Goal: Check status: Check status

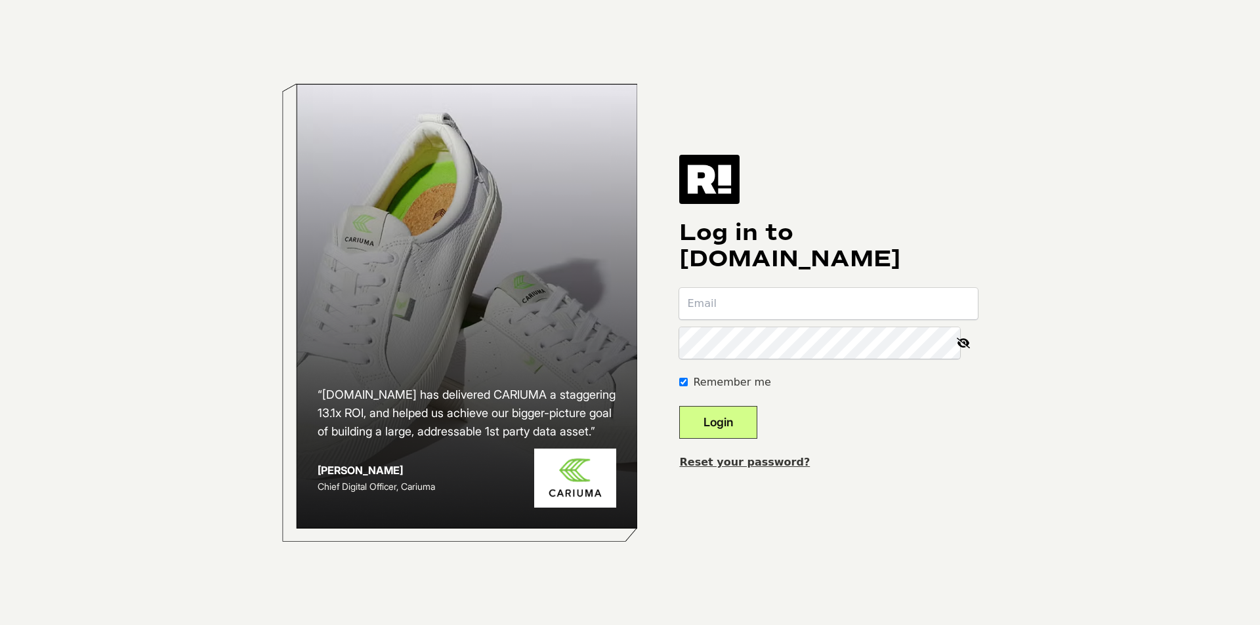
type input "chasie@wellspringmeds.com"
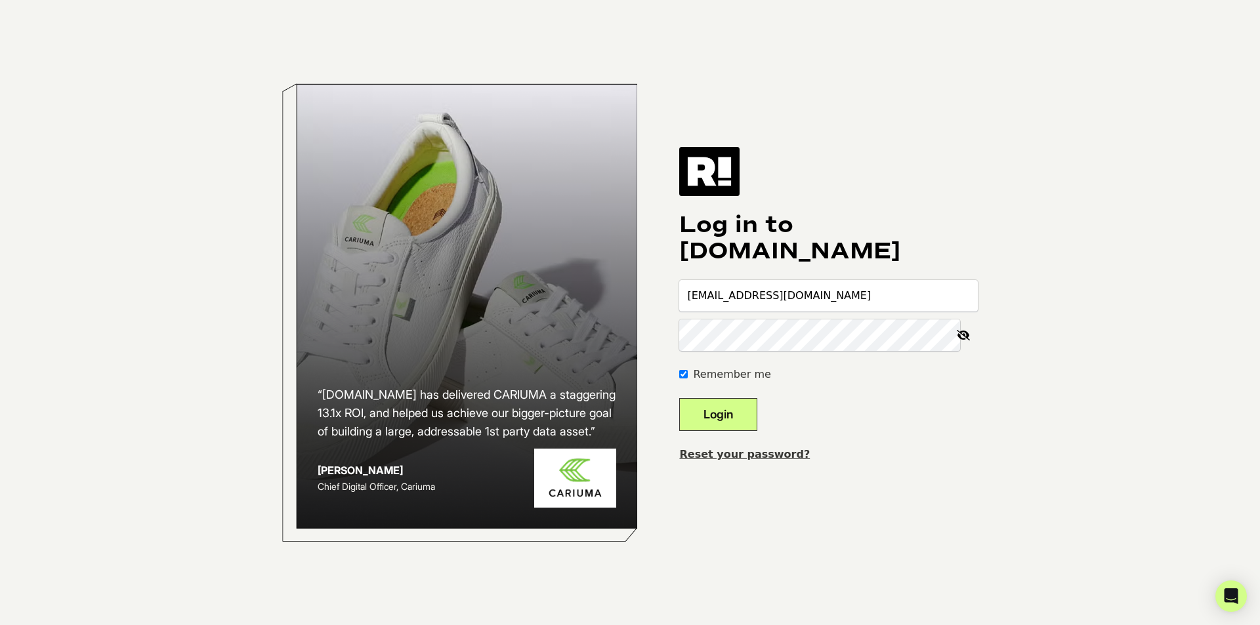
click at [739, 419] on button "Login" at bounding box center [718, 414] width 78 height 33
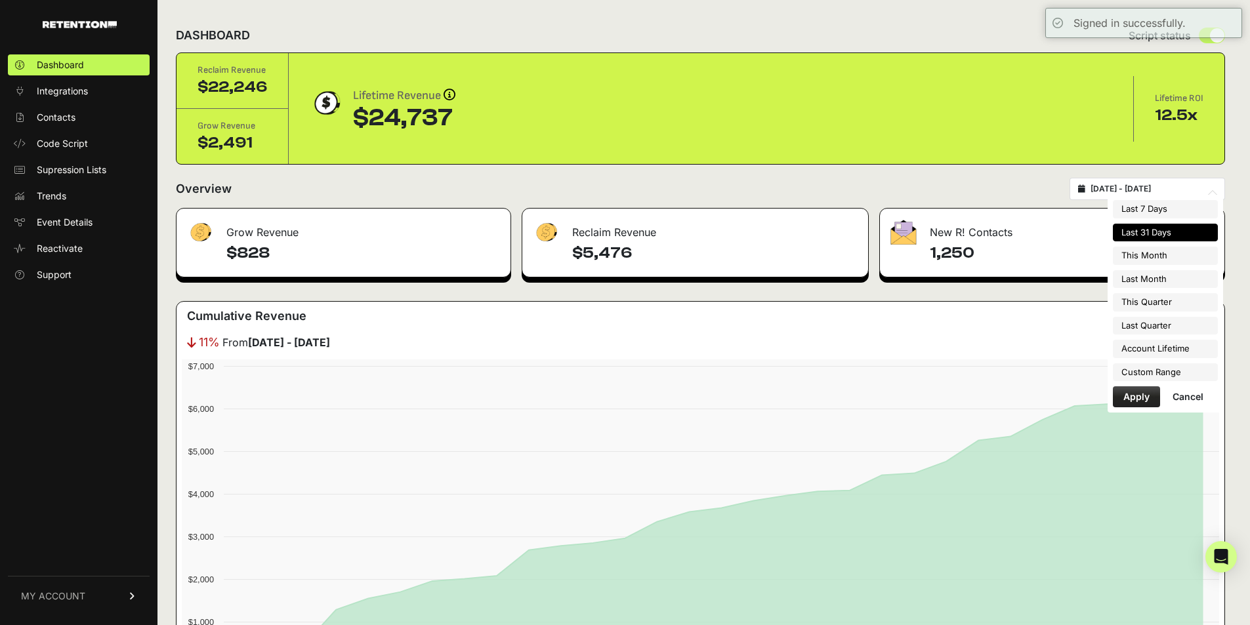
click at [1165, 185] on input "2025-08-30 - 2025-09-29" at bounding box center [1153, 189] width 126 height 10
click at [1161, 281] on li "Last Month" at bounding box center [1165, 279] width 105 height 18
type input "[DATE] - [DATE]"
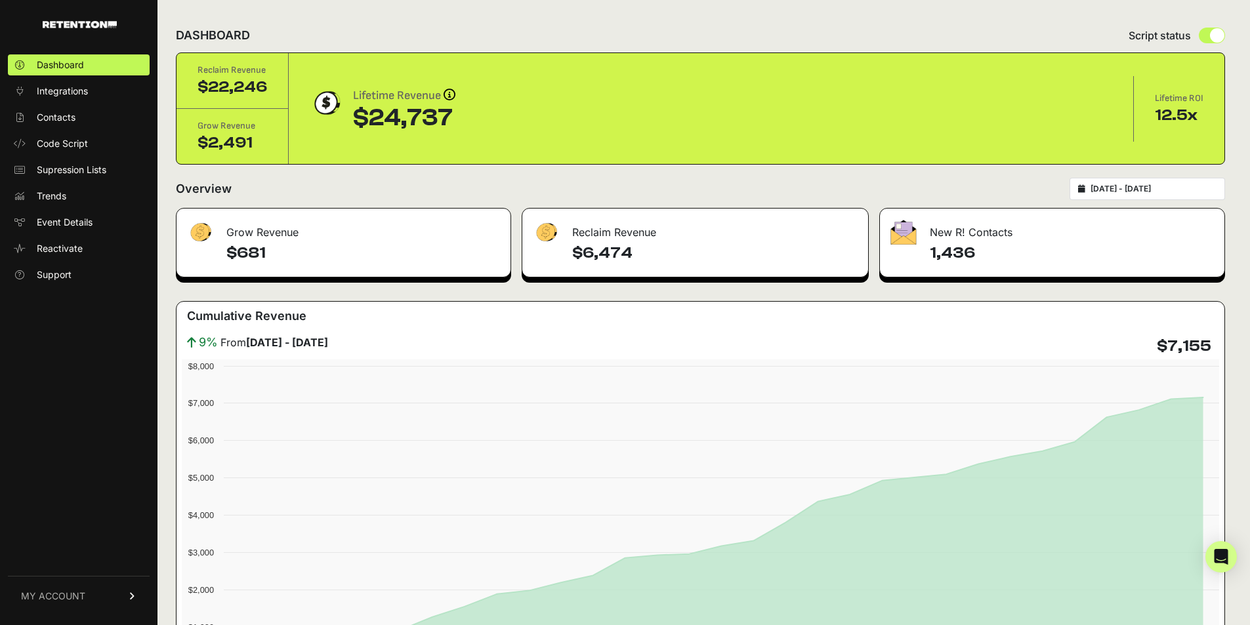
type input "[DATE]"
click at [1159, 187] on input "2025-08-01 - 2025-08-31" at bounding box center [1153, 189] width 126 height 10
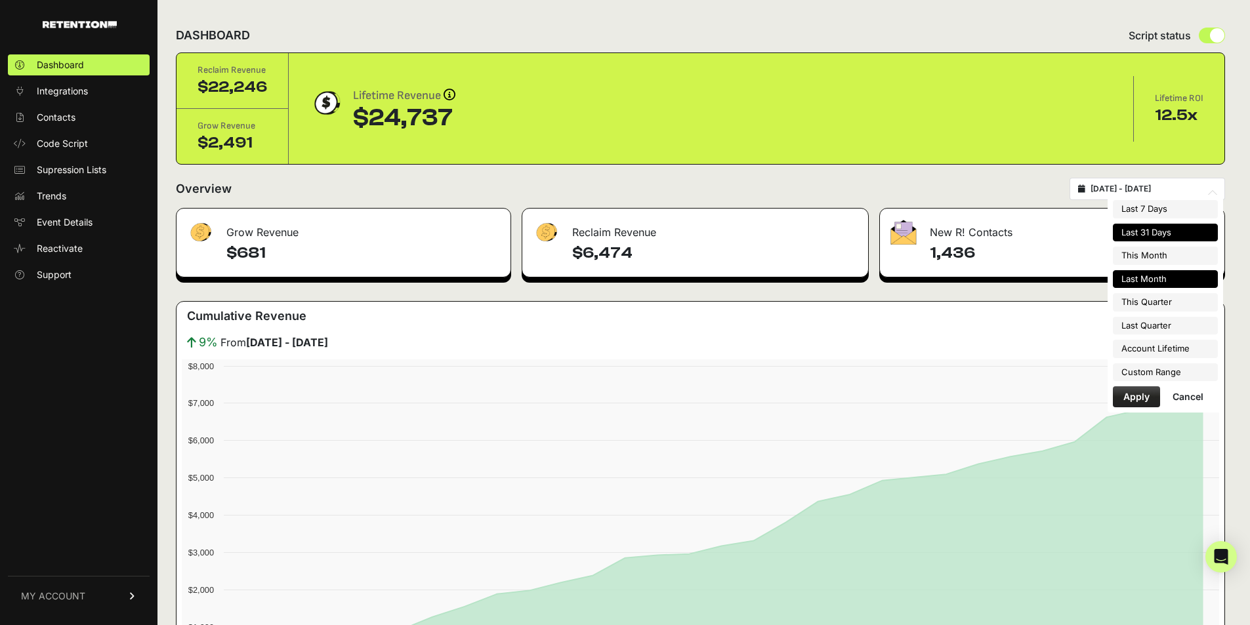
type input "[DATE]"
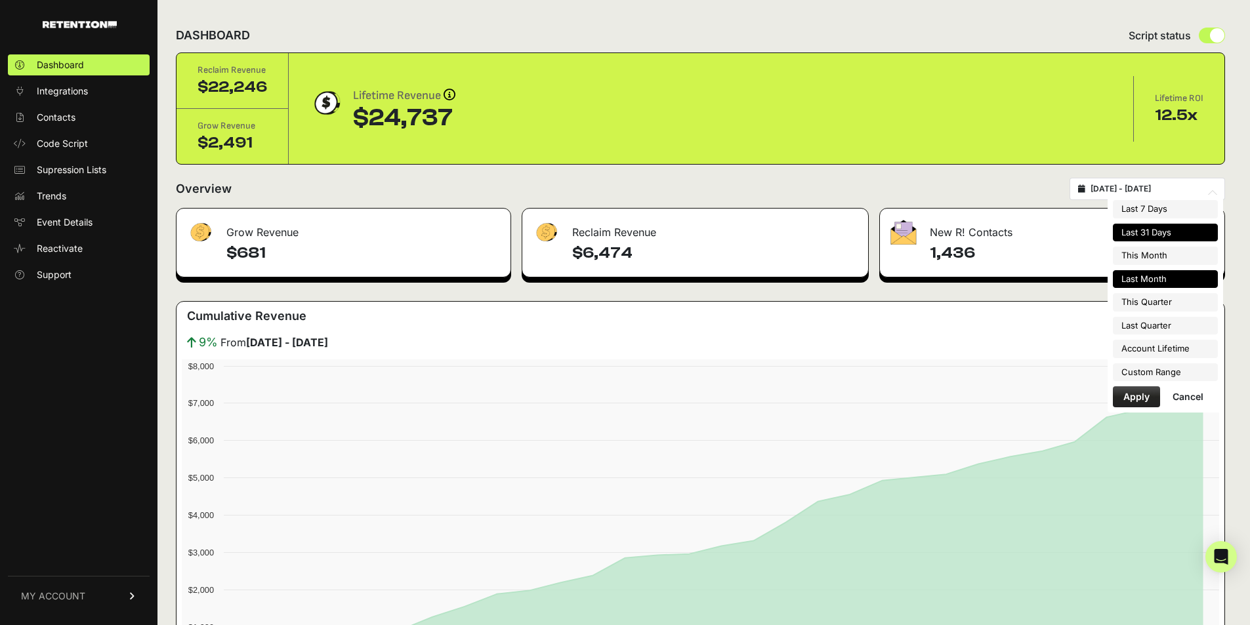
type input "[DATE]"
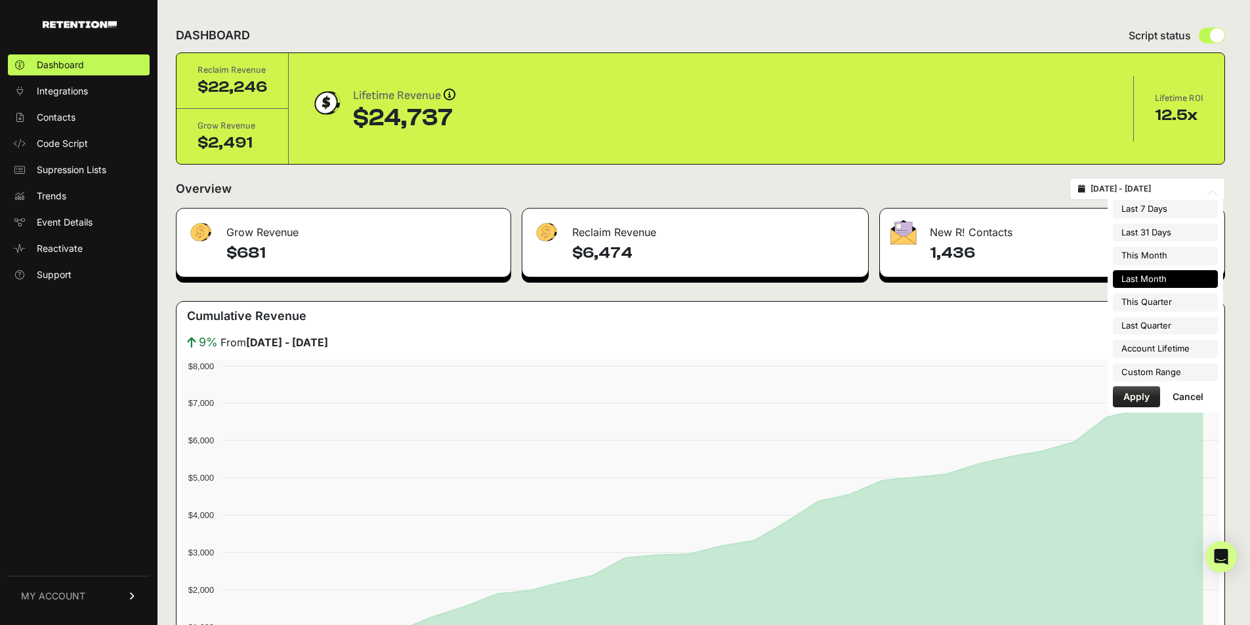
type input "[DATE]"
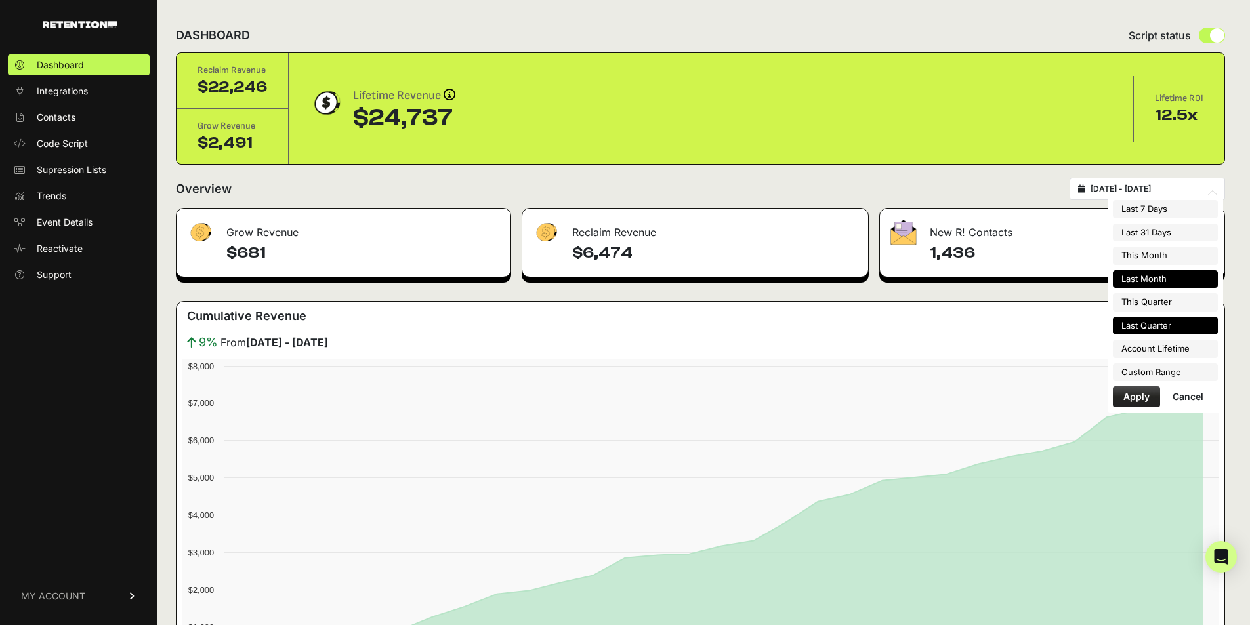
type input "[DATE]"
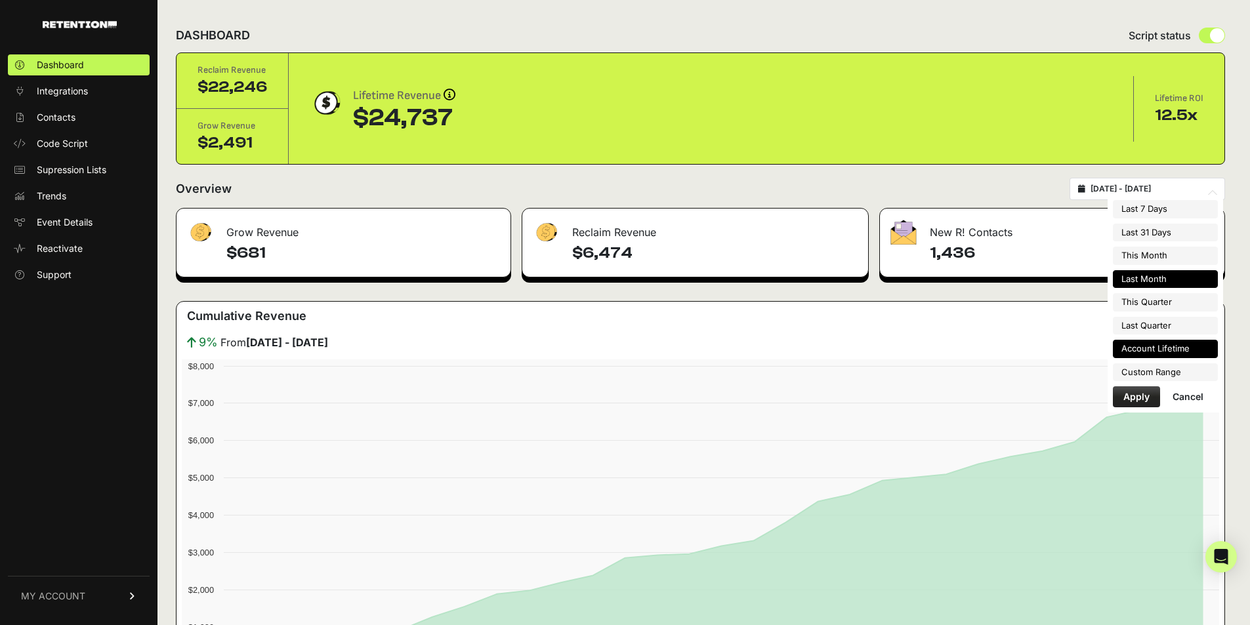
type input "2025-06-05"
type input "[DATE]"
click at [1147, 376] on li "Custom Range" at bounding box center [1165, 372] width 105 height 18
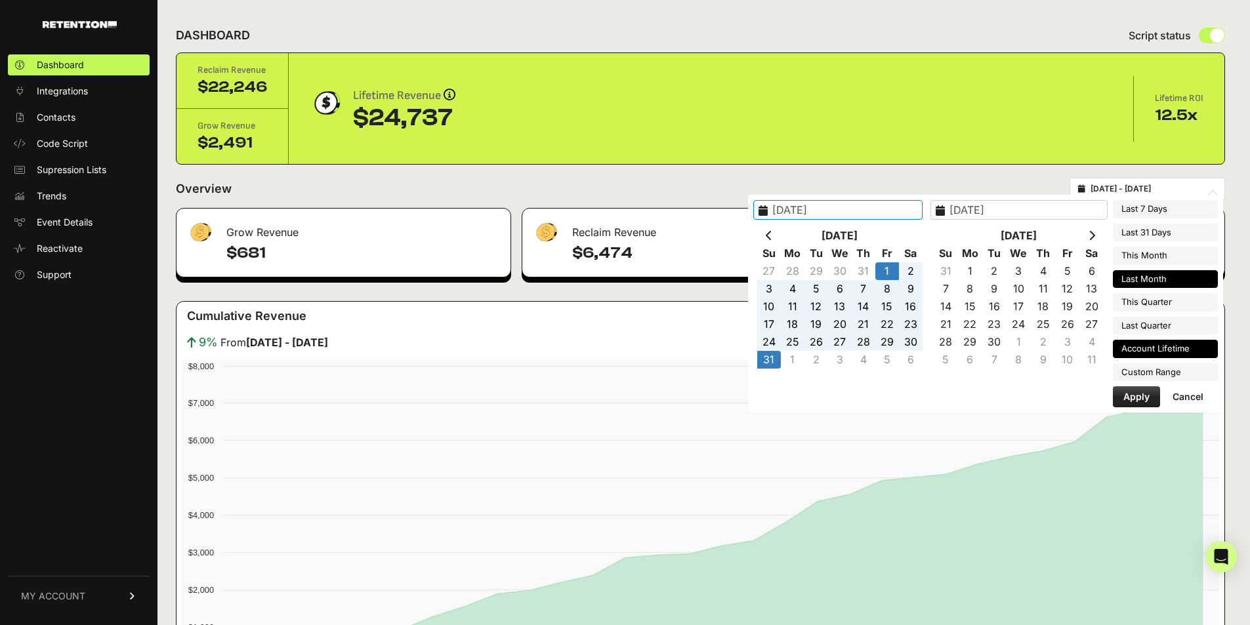
type input "2025-06-05"
type input "[DATE]"
type input "2025-04-01"
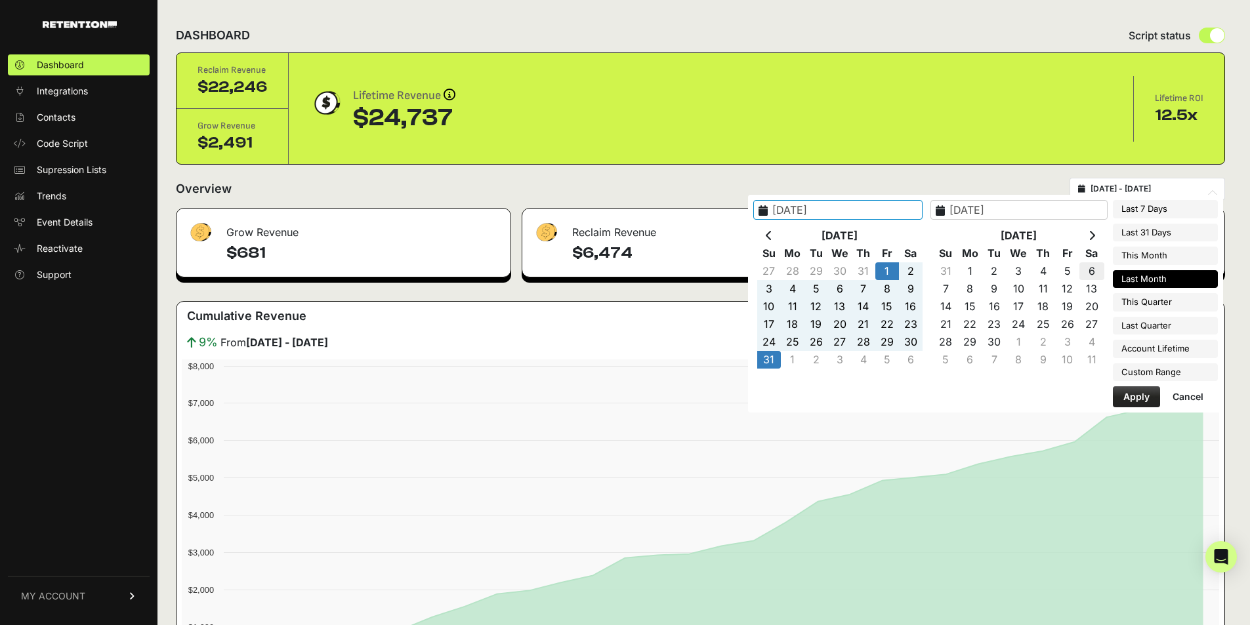
type input "[DATE]"
type input "2025-07-01"
type input "[DATE]"
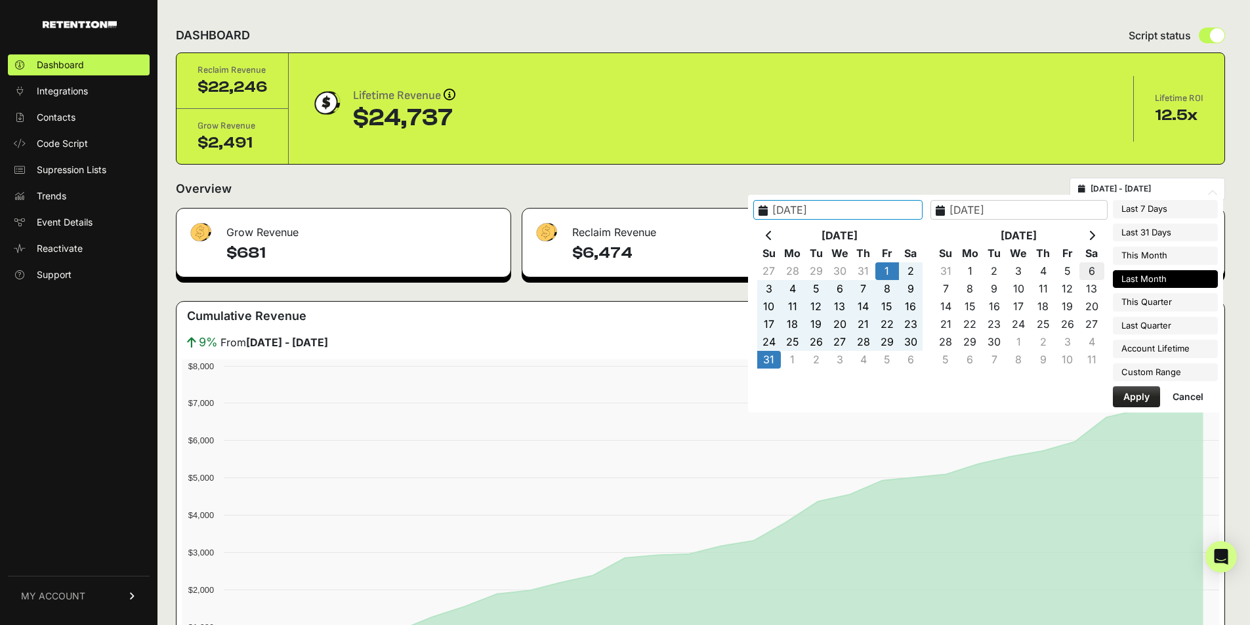
type input "[DATE]"
type input "2025-08-31"
type input "2025-09-01"
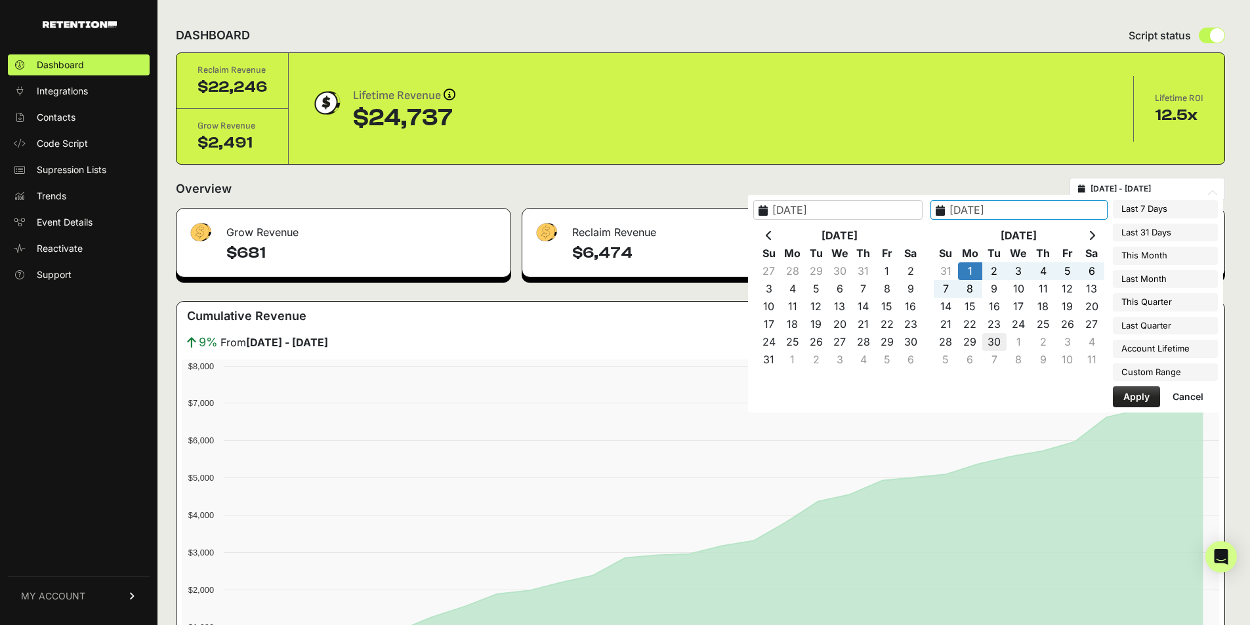
type input "2025-09-30"
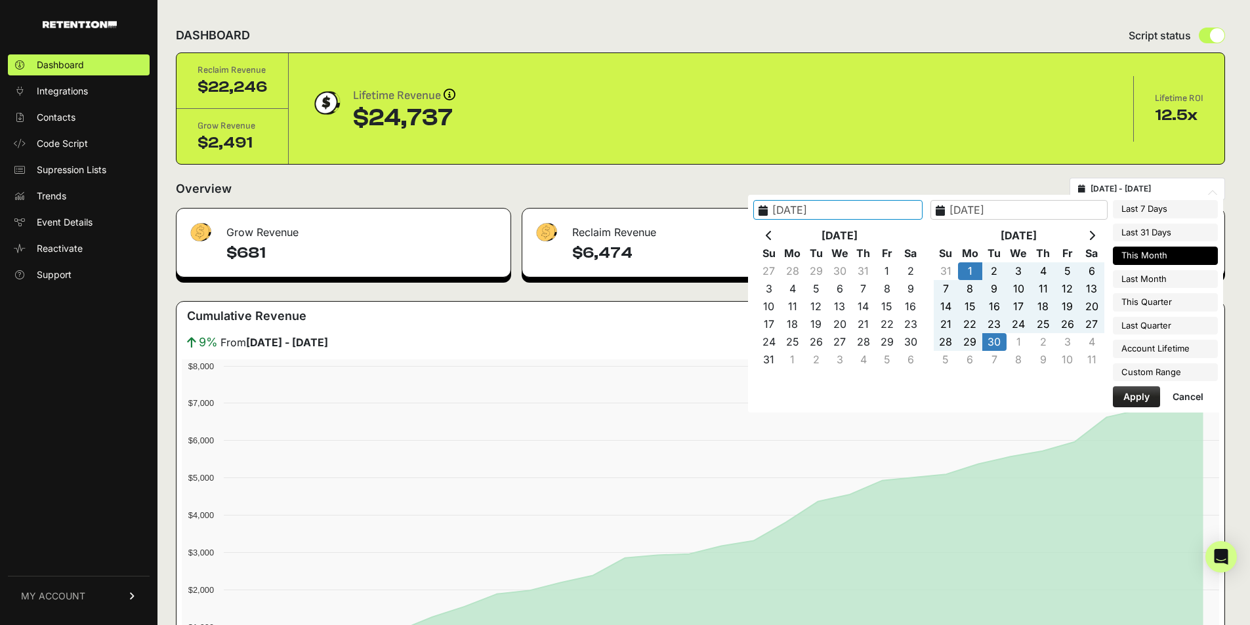
type input "2025-09-01"
click at [1125, 399] on button "Apply" at bounding box center [1136, 396] width 47 height 21
type input "2025-09-01 - 2025-09-30"
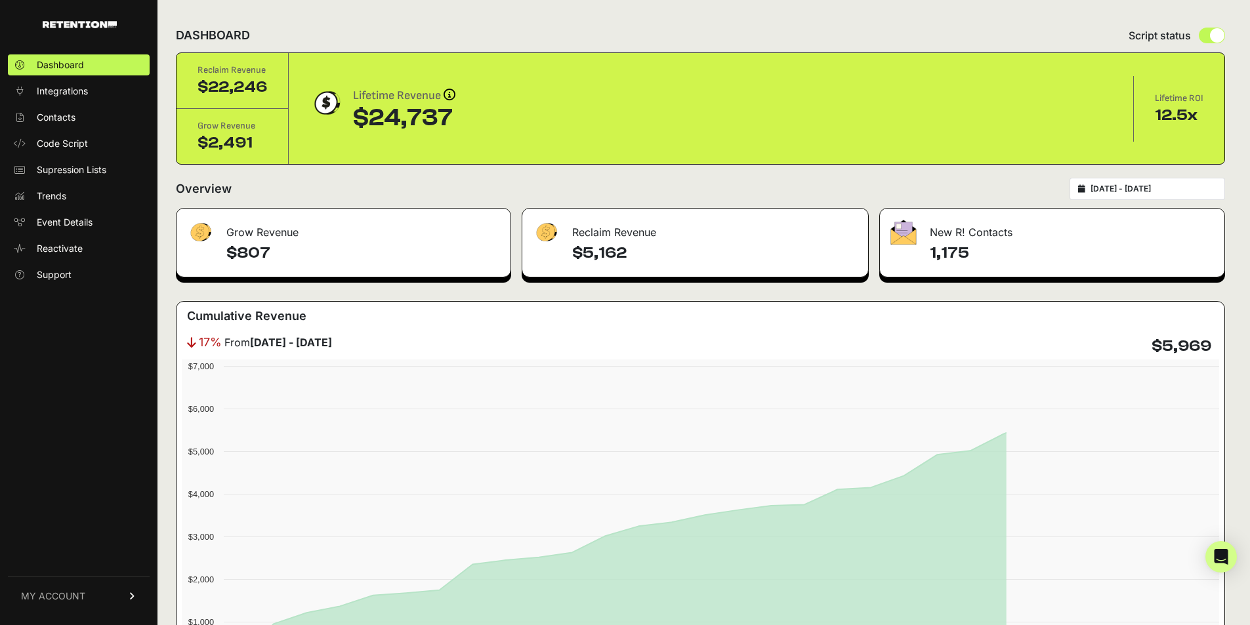
type input "[DATE]"
type input "2025-09-30"
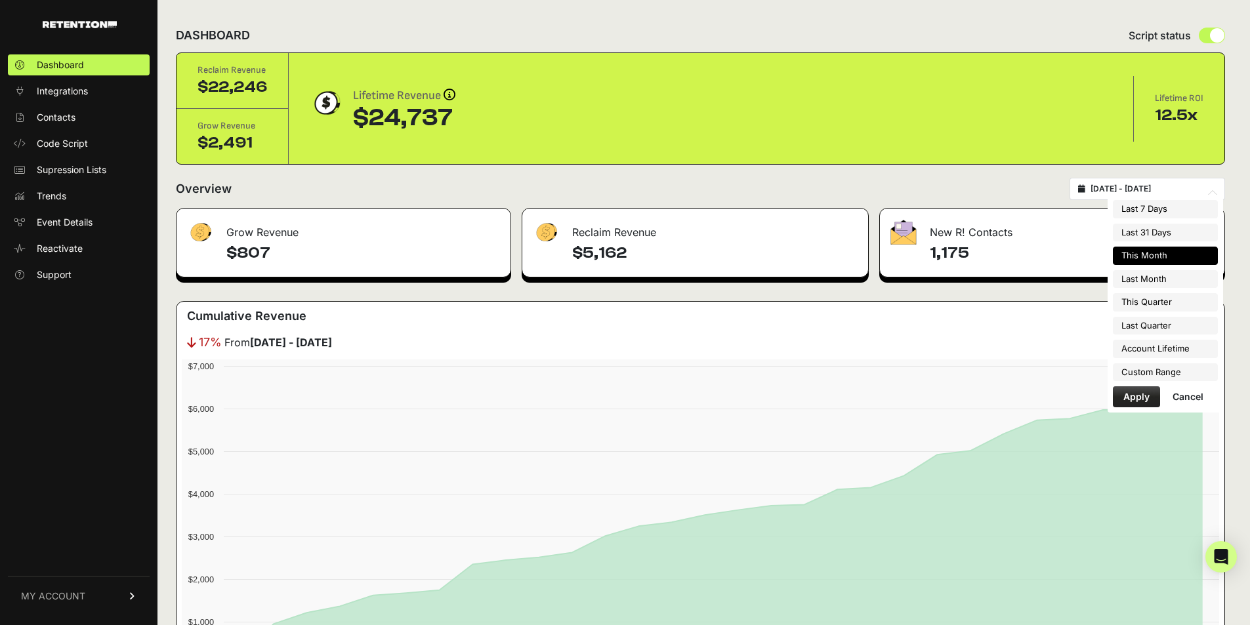
click at [1122, 190] on input "2025-09-01 - 2025-09-30" at bounding box center [1153, 189] width 126 height 10
type input "[DATE]"
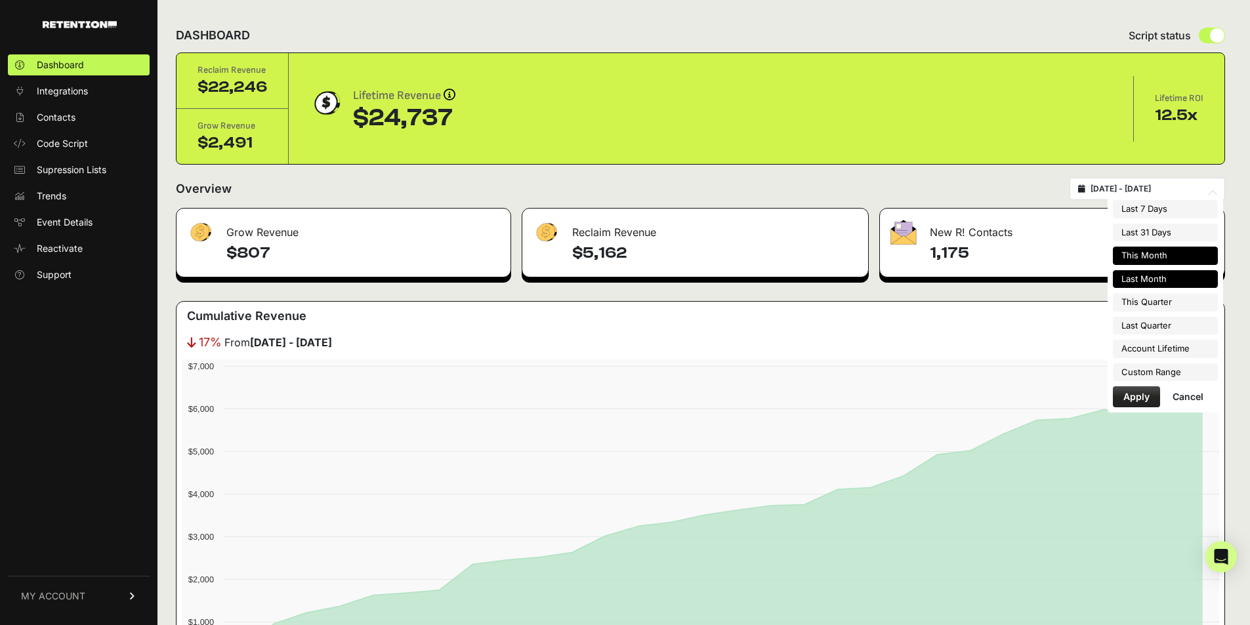
type input "[DATE]"
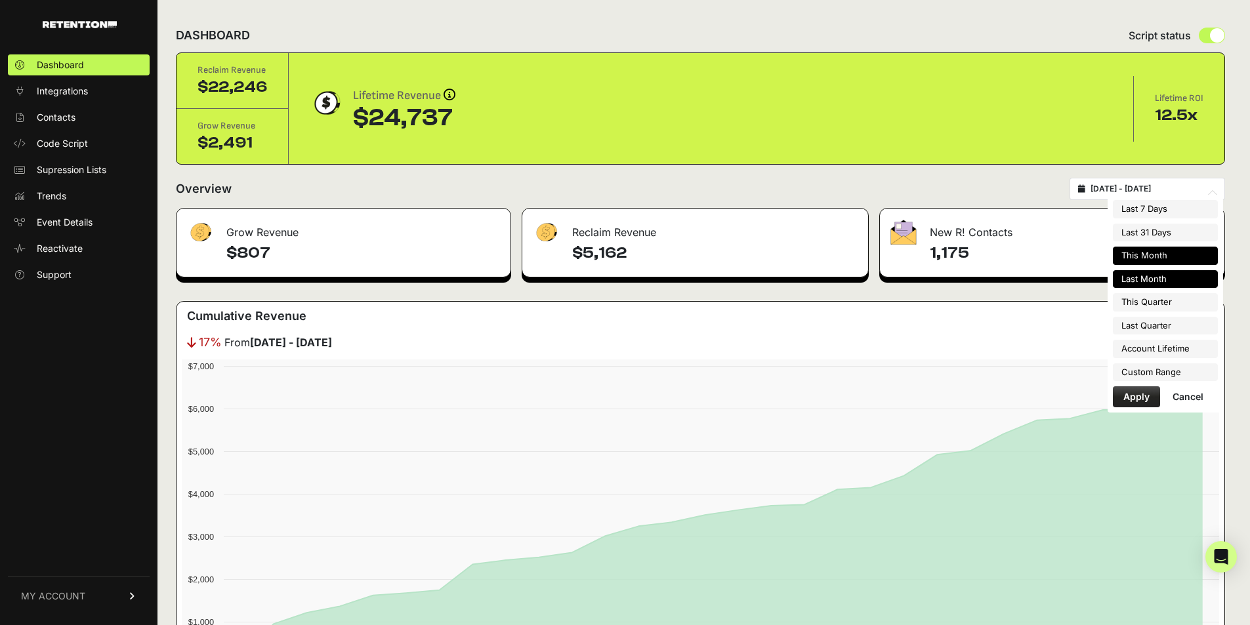
type input "[DATE]"
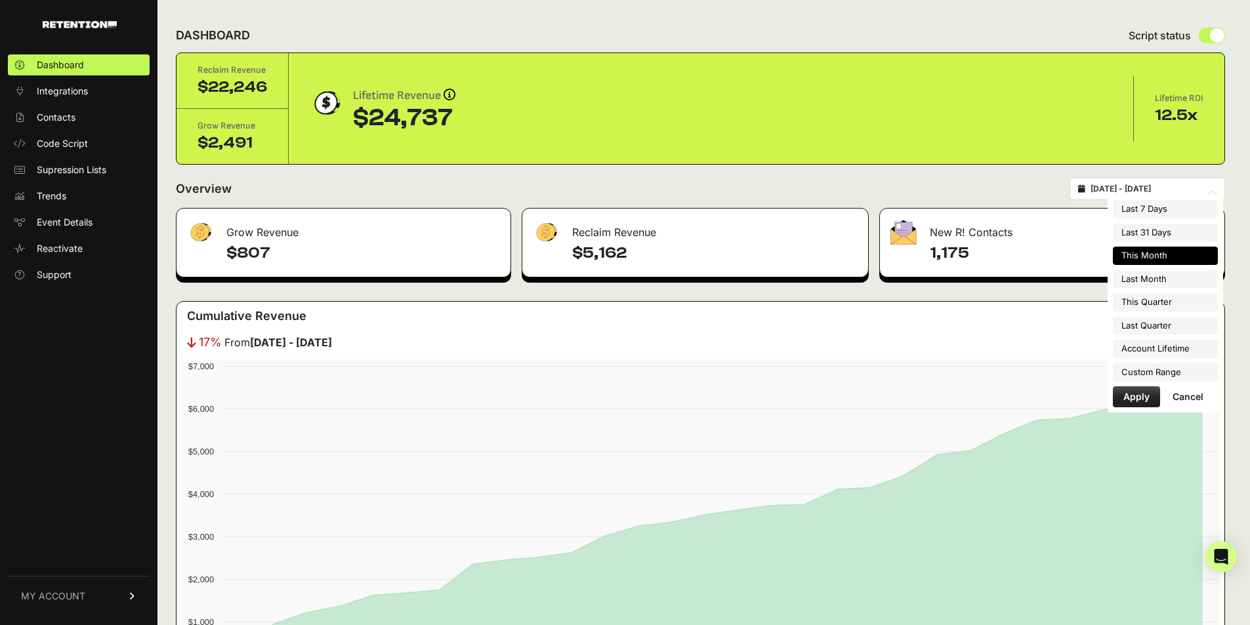
type input "[DATE]"
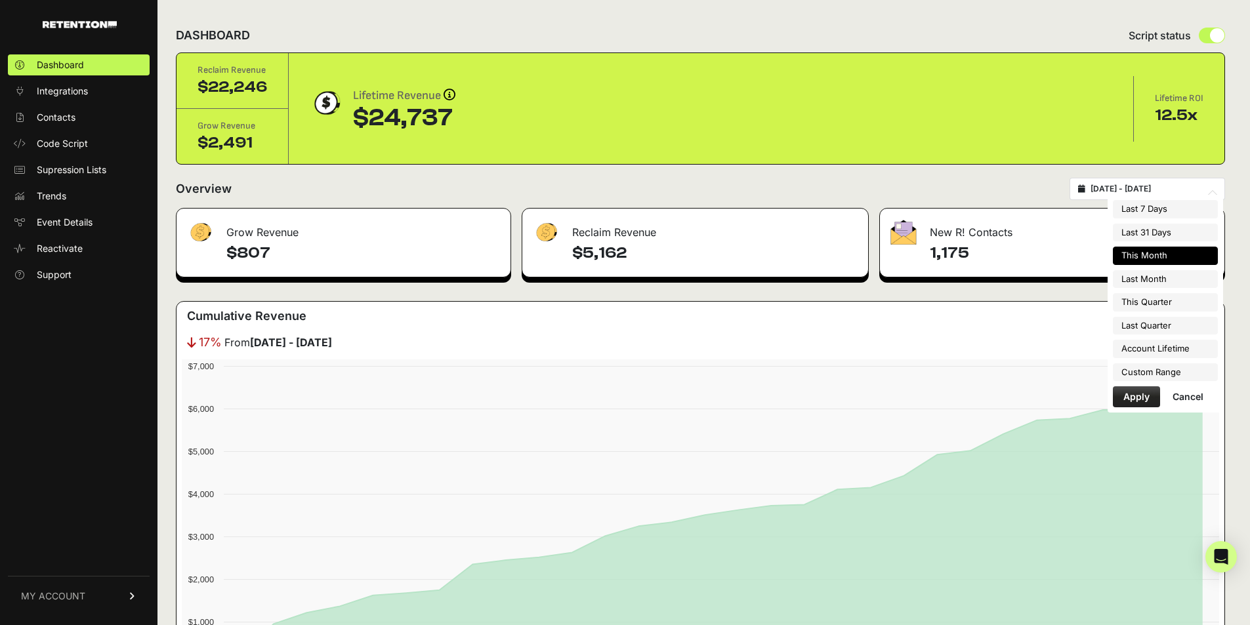
type input "[DATE]"
type input "2025-04-01"
type input "[DATE]"
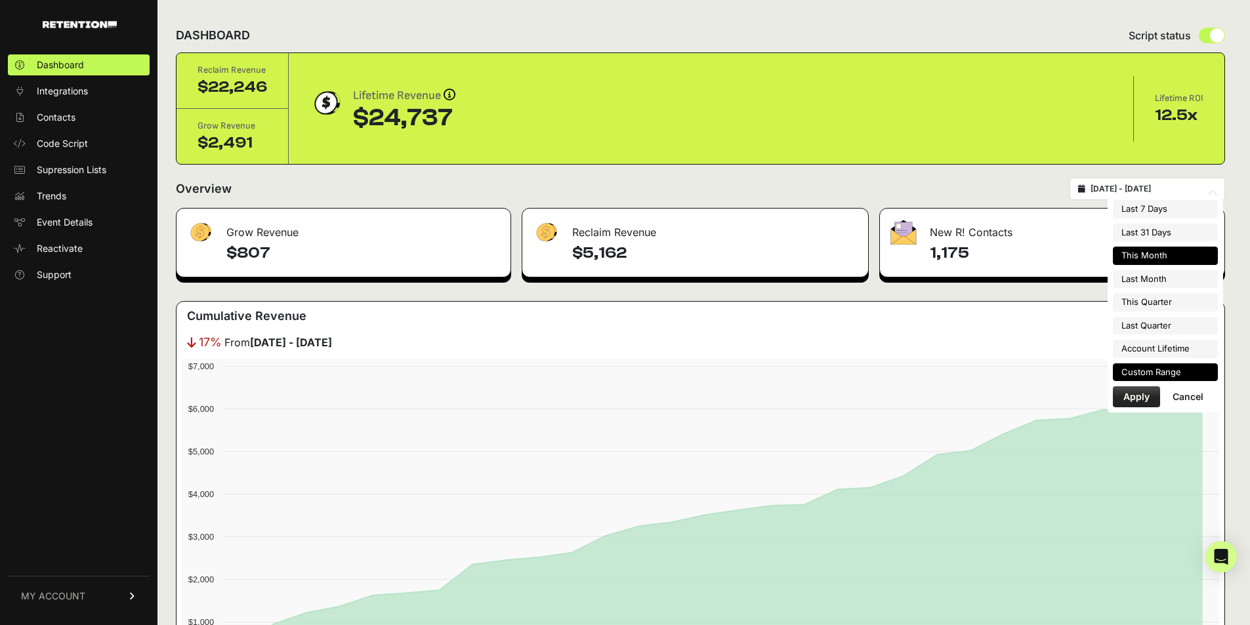
type input "2025-06-05"
type input "[DATE]"
drag, startPoint x: 1143, startPoint y: 375, endPoint x: 1123, endPoint y: 356, distance: 27.4
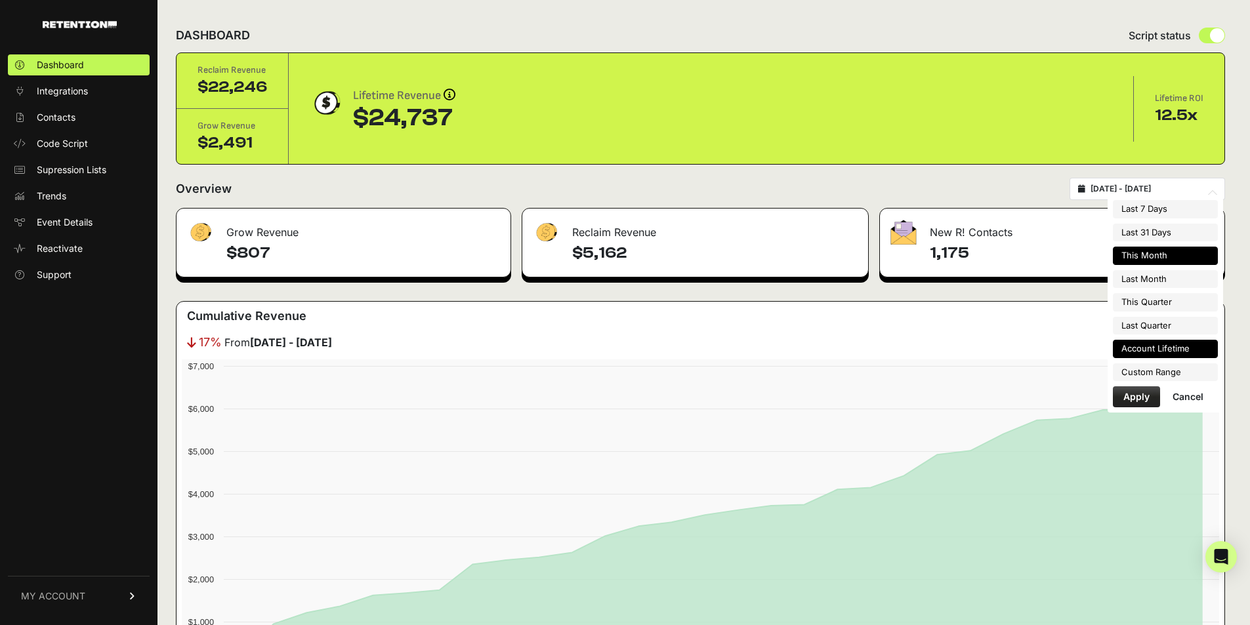
click at [1143, 374] on li "Custom Range" at bounding box center [1165, 372] width 105 height 18
type input "2025-06-05"
type input "[DATE]"
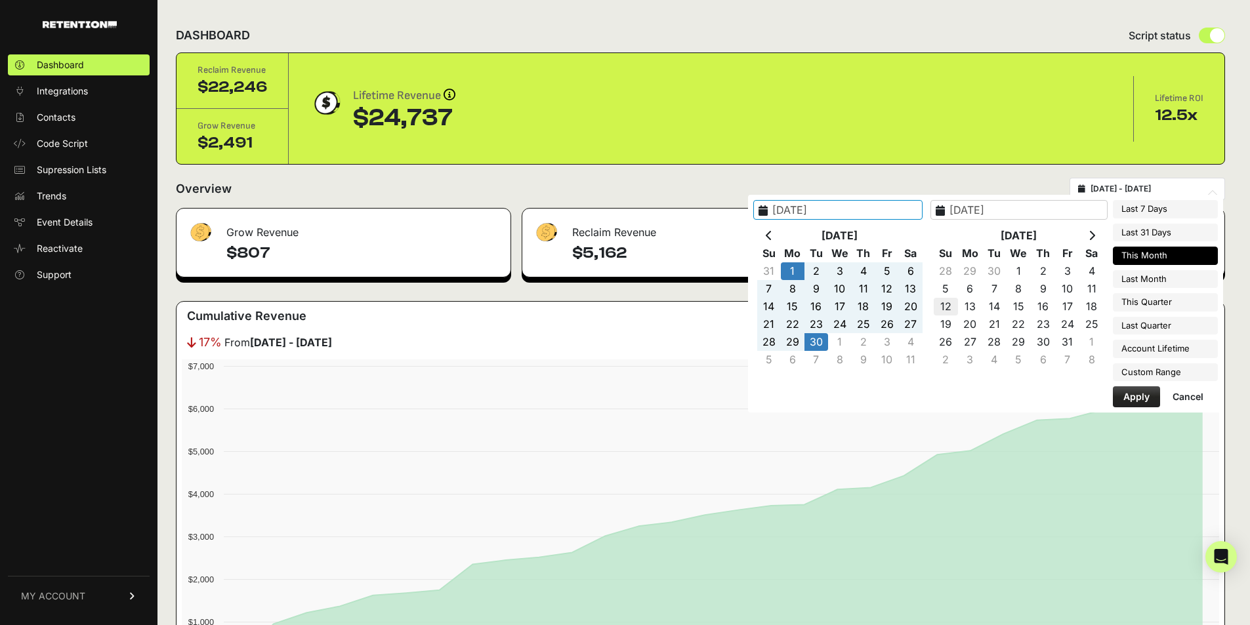
type input "[DATE]"
click at [772, 230] on icon at bounding box center [769, 235] width 7 height 10
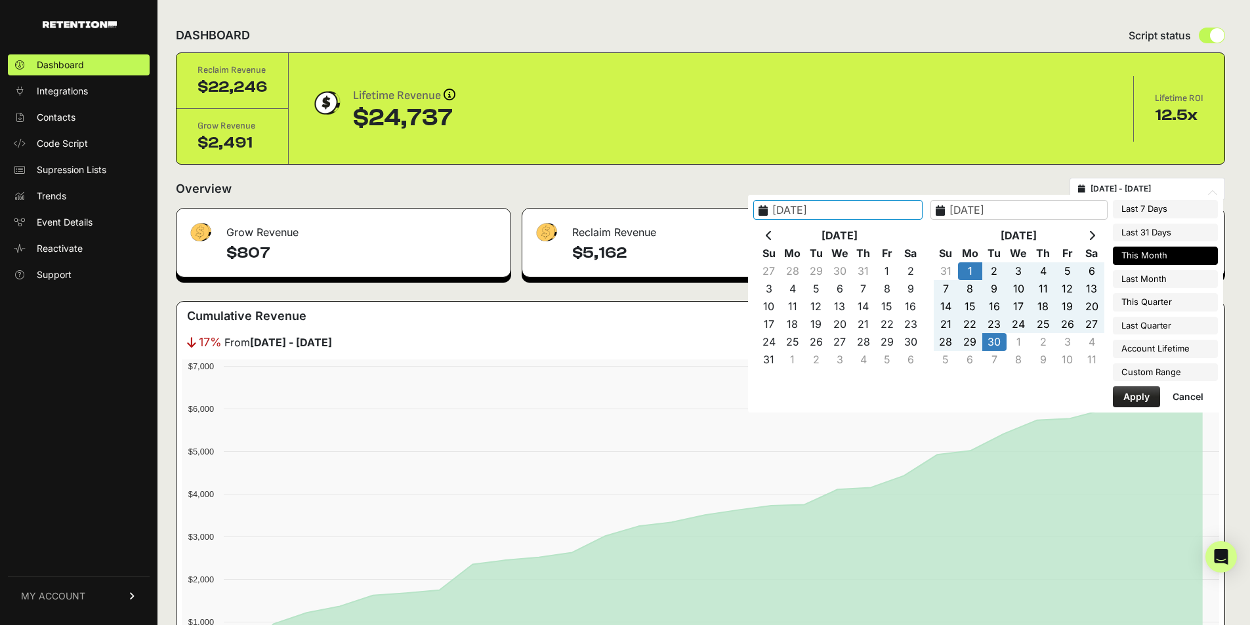
click at [772, 230] on icon at bounding box center [769, 235] width 7 height 10
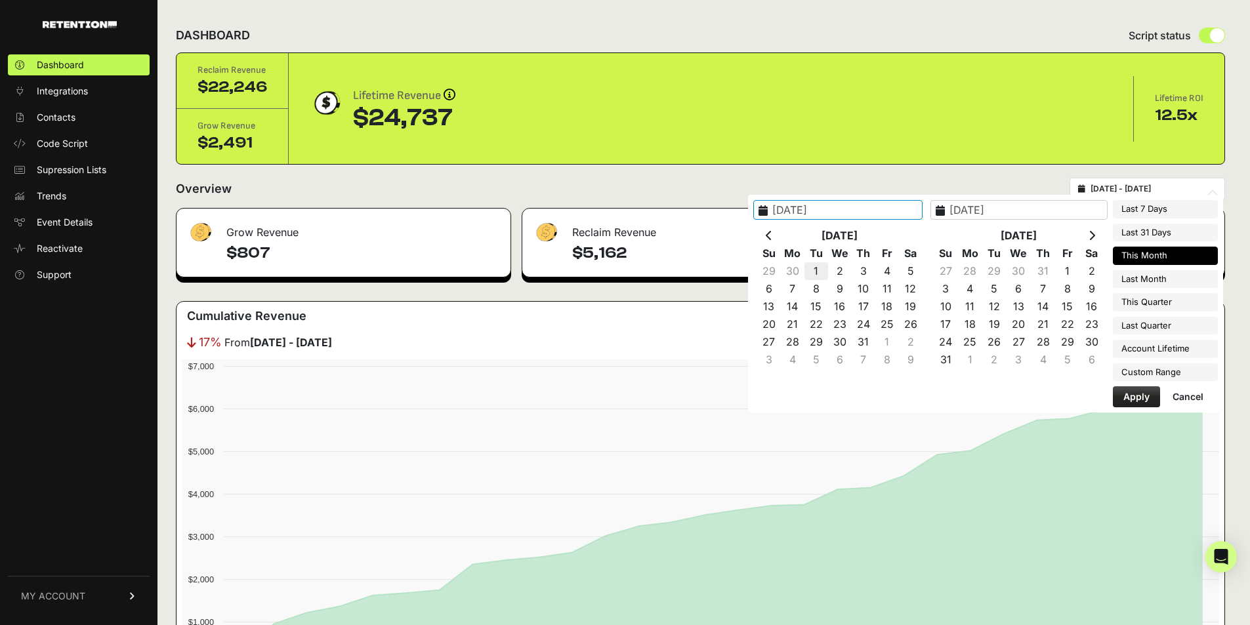
type input "2025-07-01"
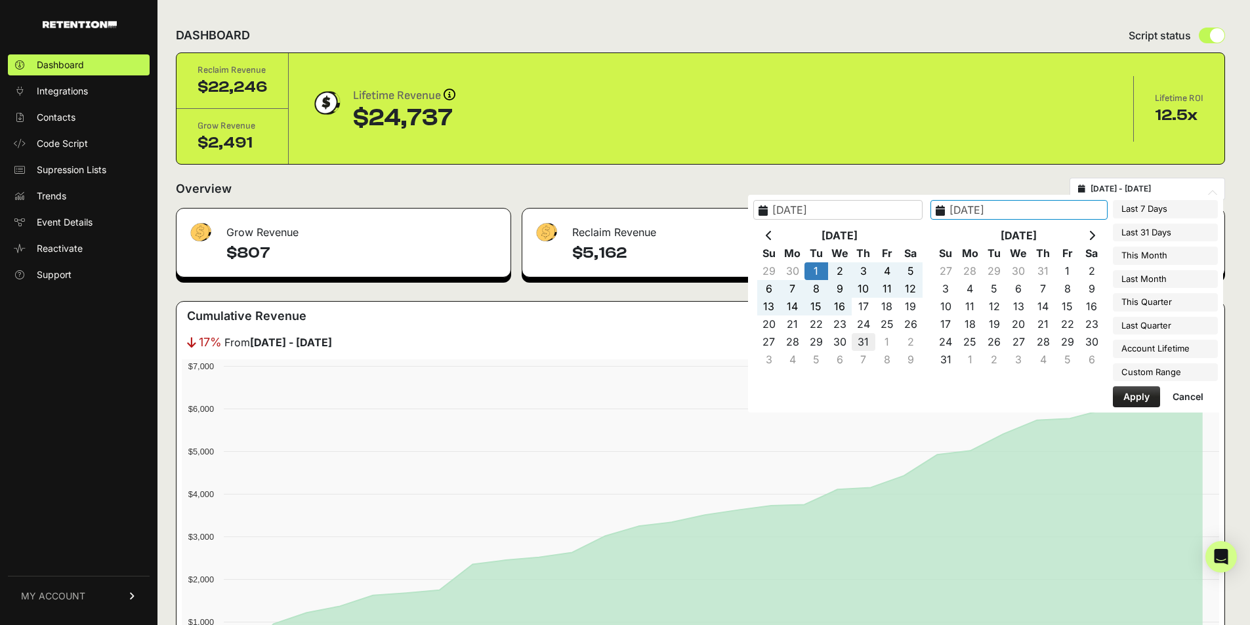
type input "2025-07-31"
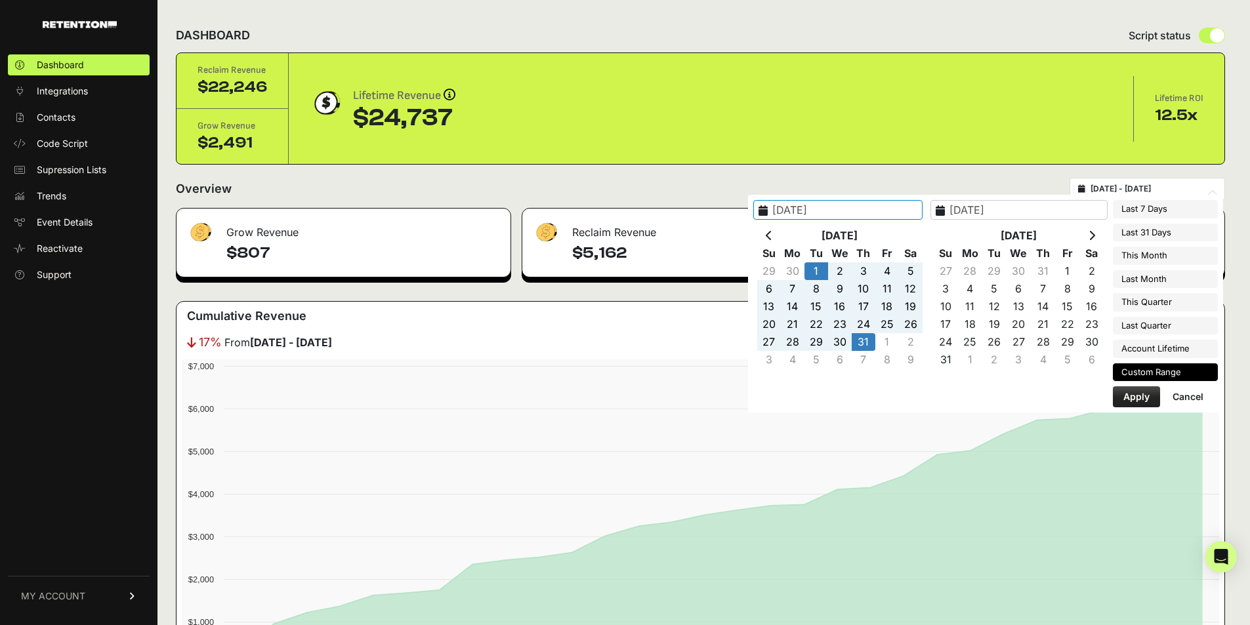
type input "2025-07-01"
click at [1122, 398] on button "Apply" at bounding box center [1136, 396] width 47 height 21
type input "2025-07-01 - 2025-07-31"
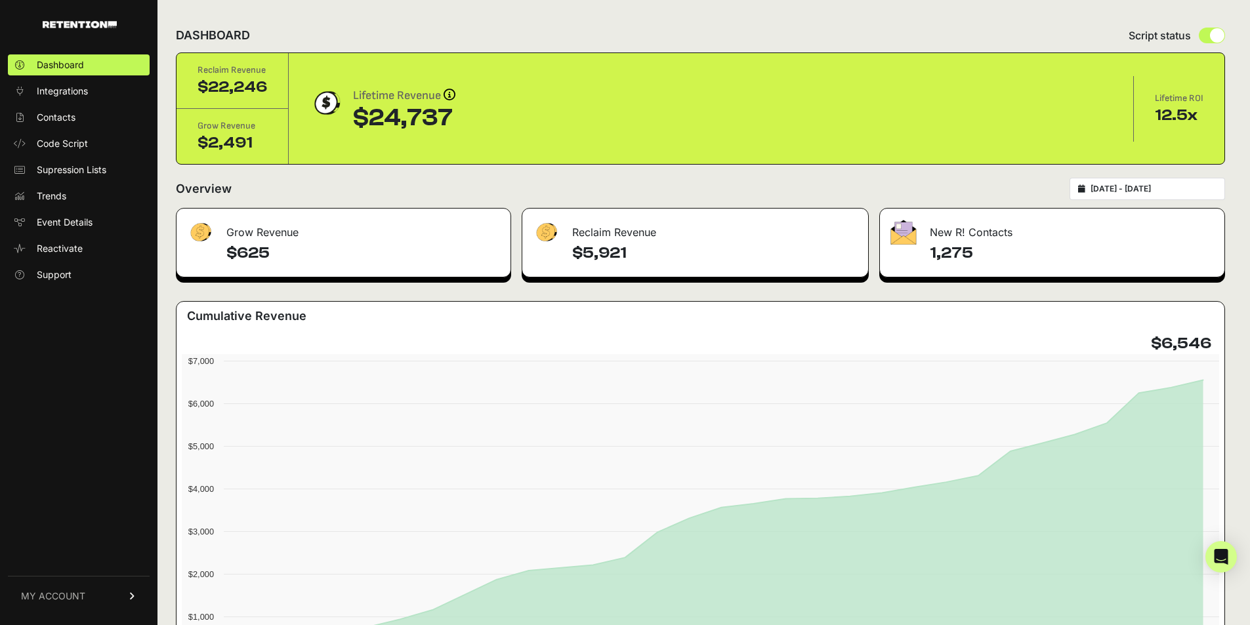
type input "[DATE]"
click at [1152, 189] on input "[DATE] - [DATE]" at bounding box center [1153, 189] width 126 height 10
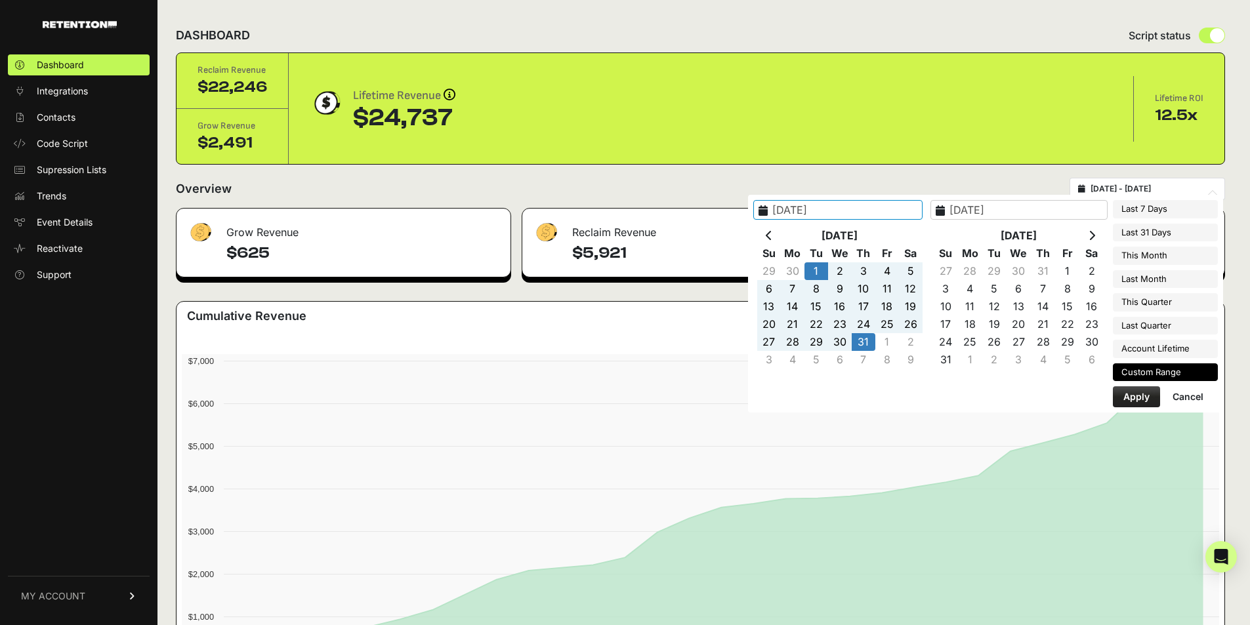
type input "[DATE]"
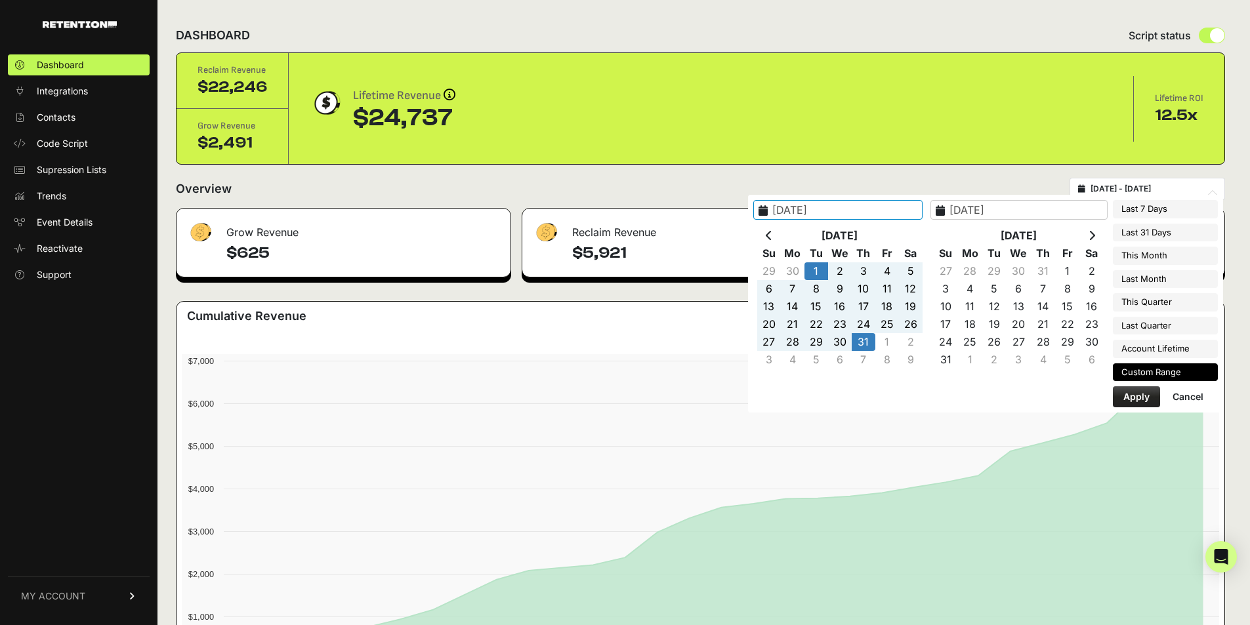
type input "2025-07-31"
type input "[DATE]"
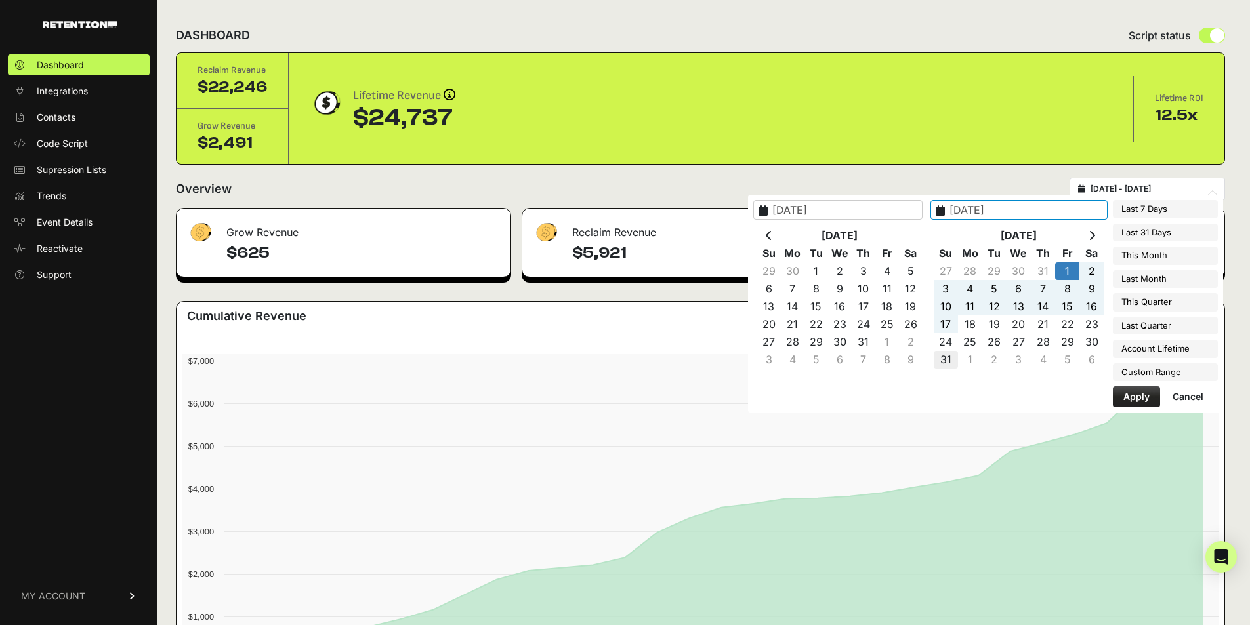
type input "[DATE]"
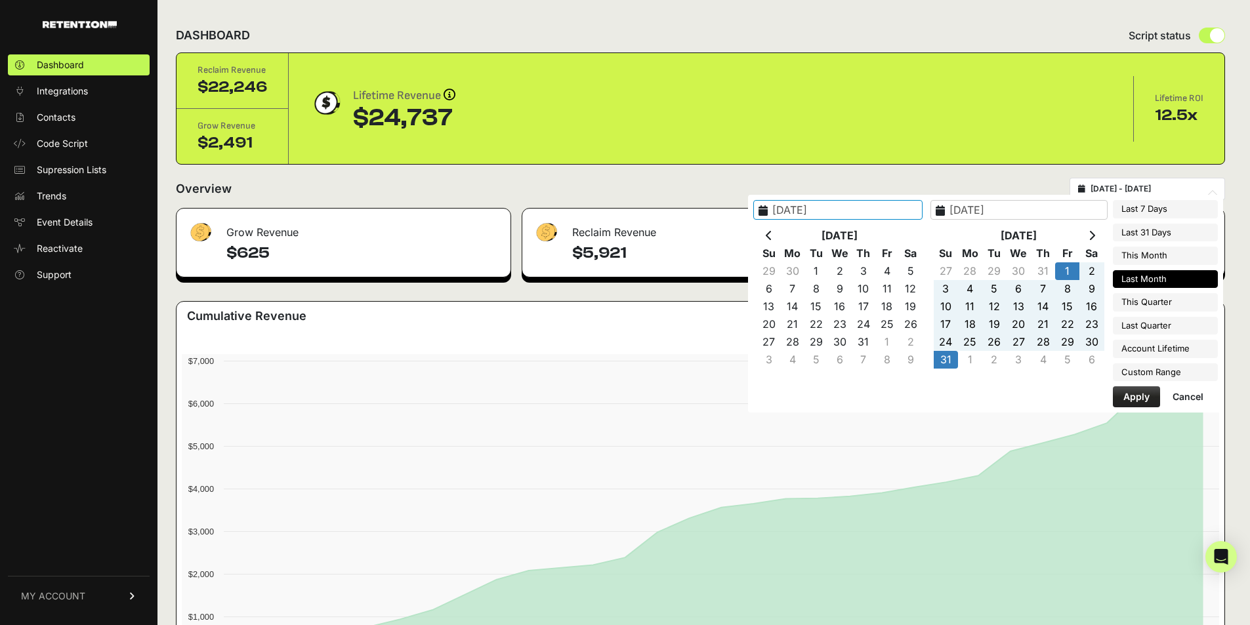
type input "[DATE]"
click at [1138, 400] on button "Apply" at bounding box center [1136, 396] width 47 height 21
type input "[DATE] - [DATE]"
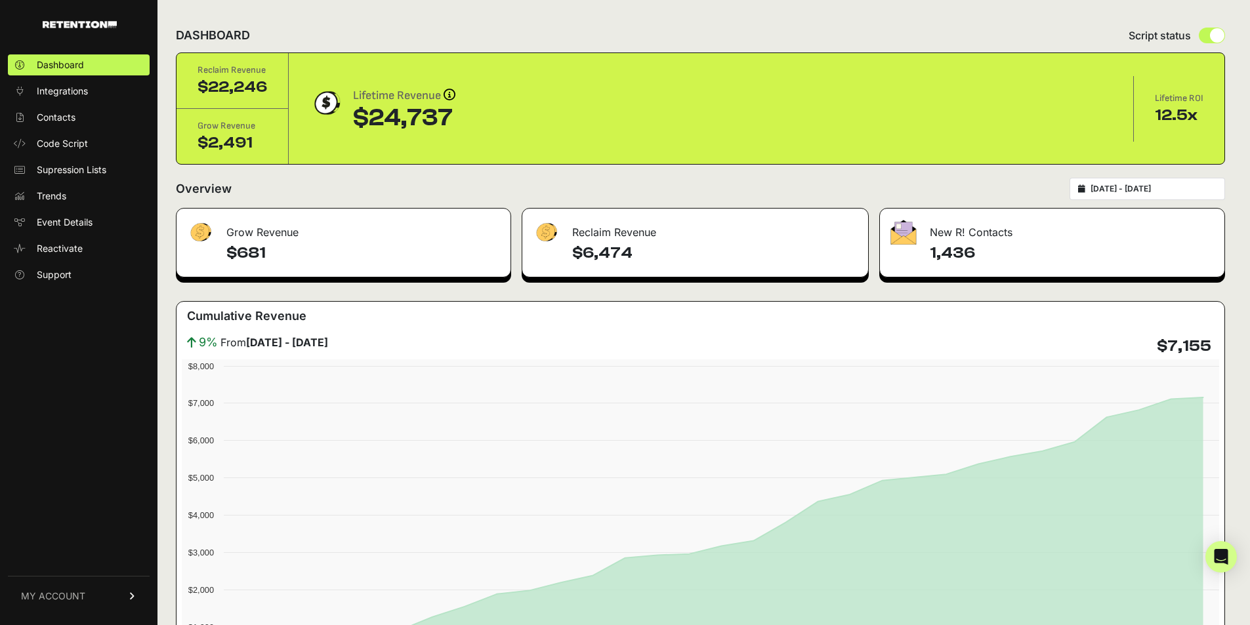
type input "[DATE]"
click at [1149, 188] on input "[DATE] - [DATE]" at bounding box center [1153, 189] width 126 height 10
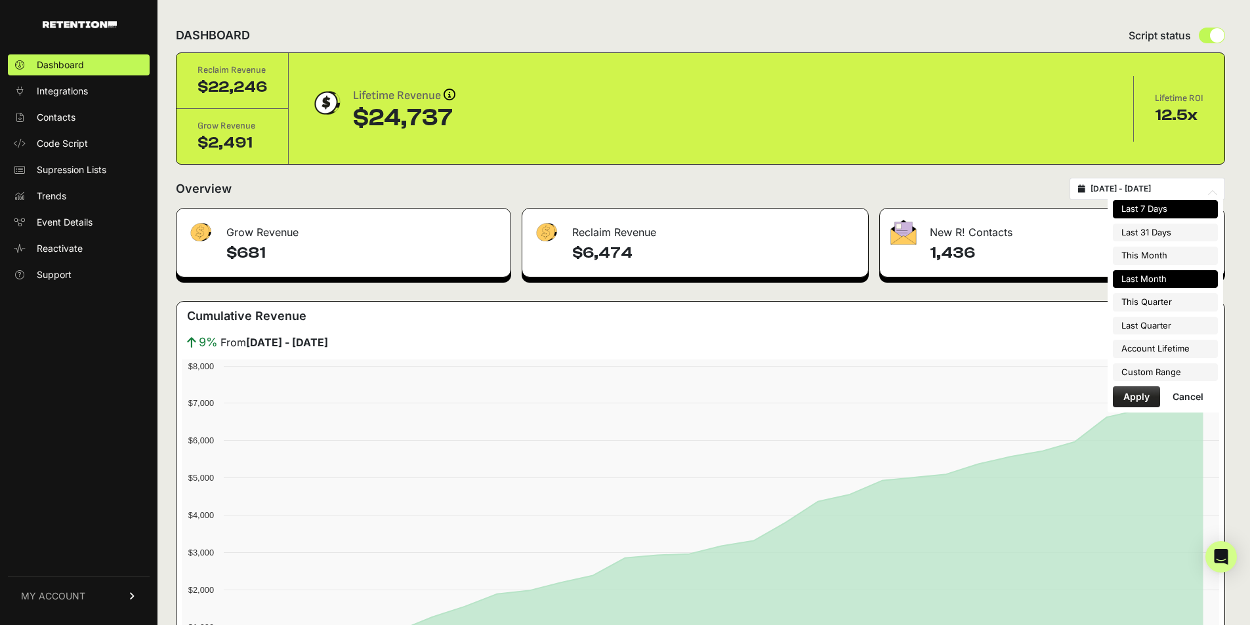
type input "[DATE]"
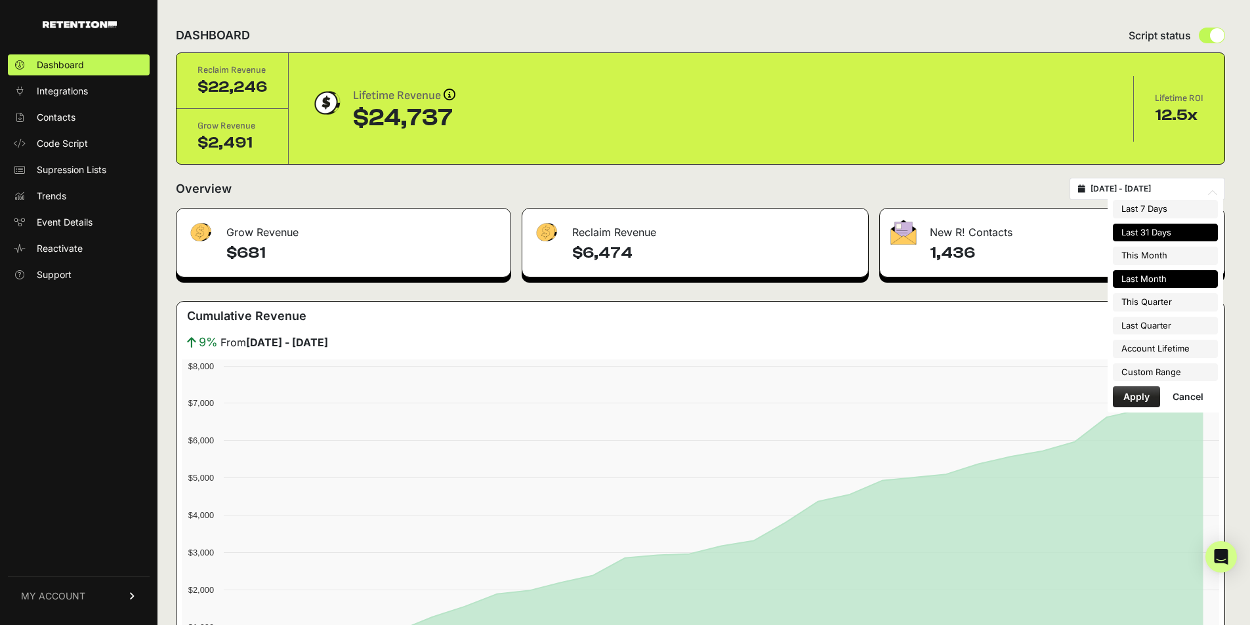
type input "[DATE]"
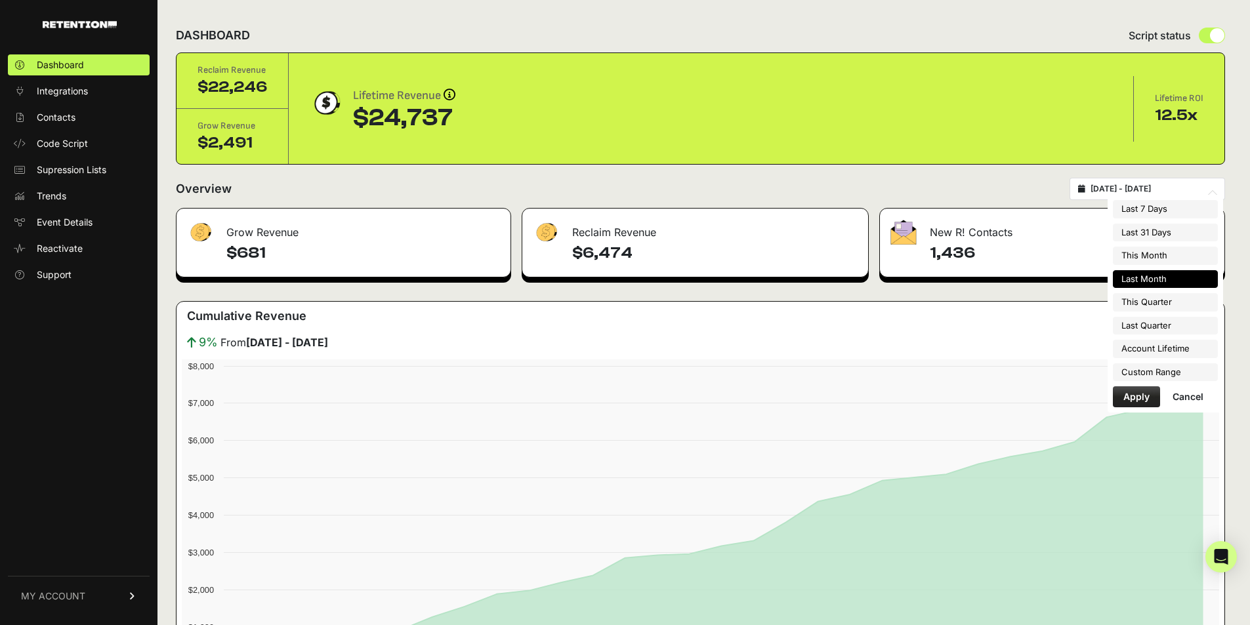
type input "[DATE]"
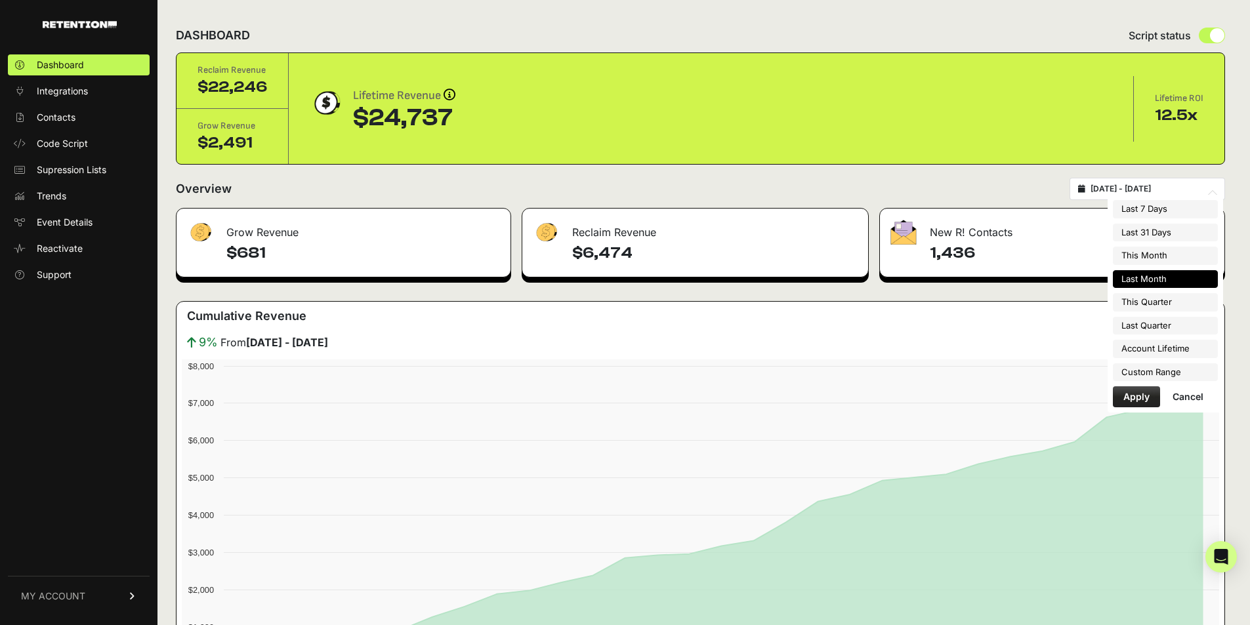
type input "[DATE]"
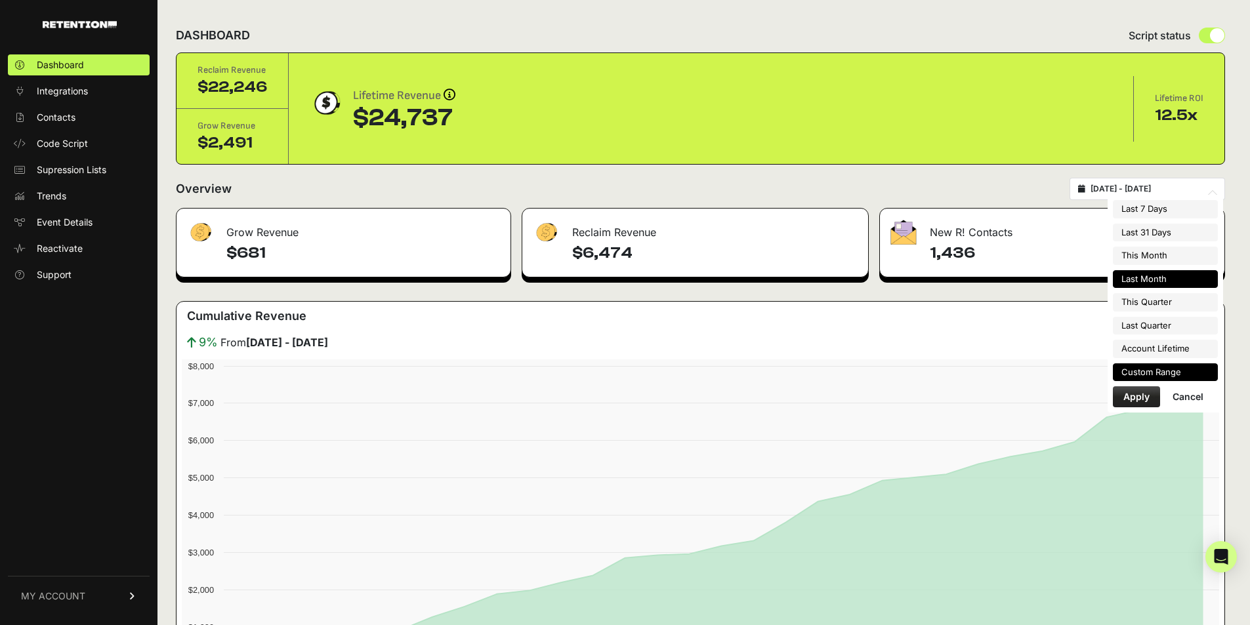
click at [1138, 375] on li "Custom Range" at bounding box center [1165, 372] width 105 height 18
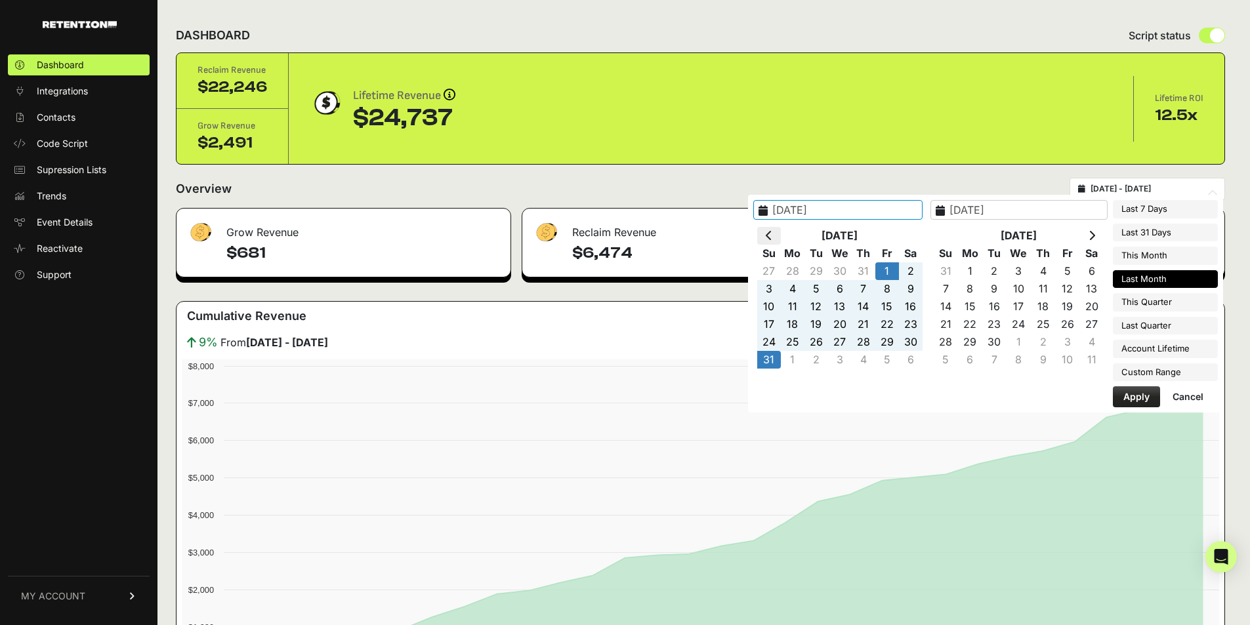
click at [772, 235] on icon at bounding box center [769, 235] width 7 height 10
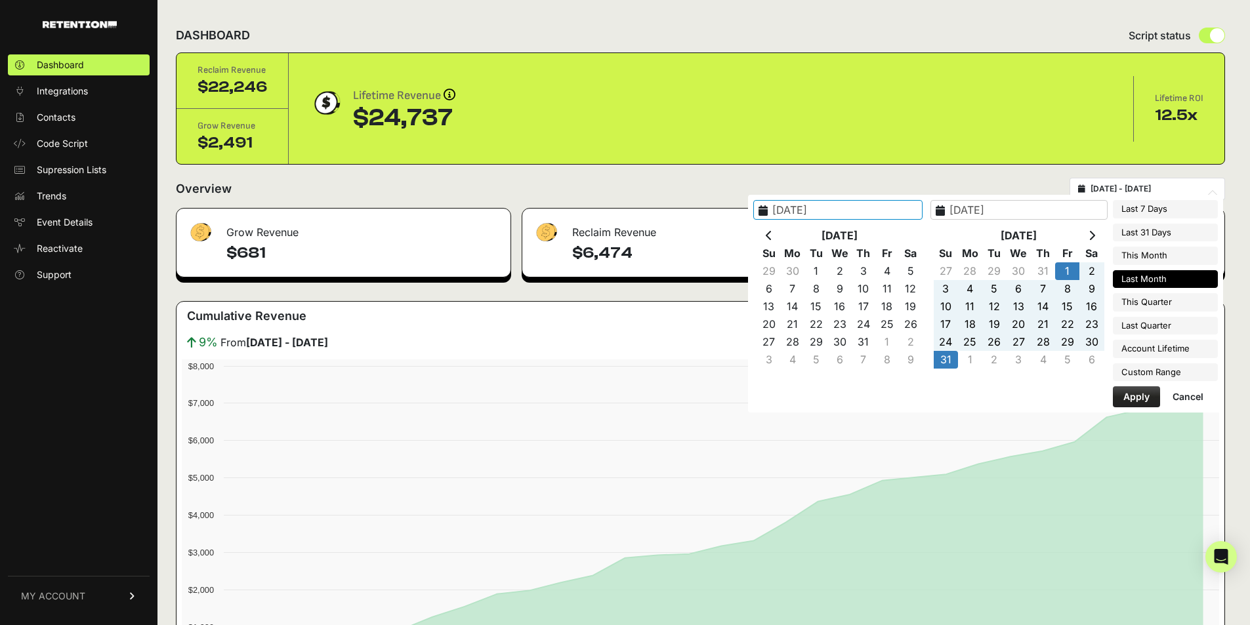
click at [772, 235] on icon at bounding box center [769, 235] width 7 height 10
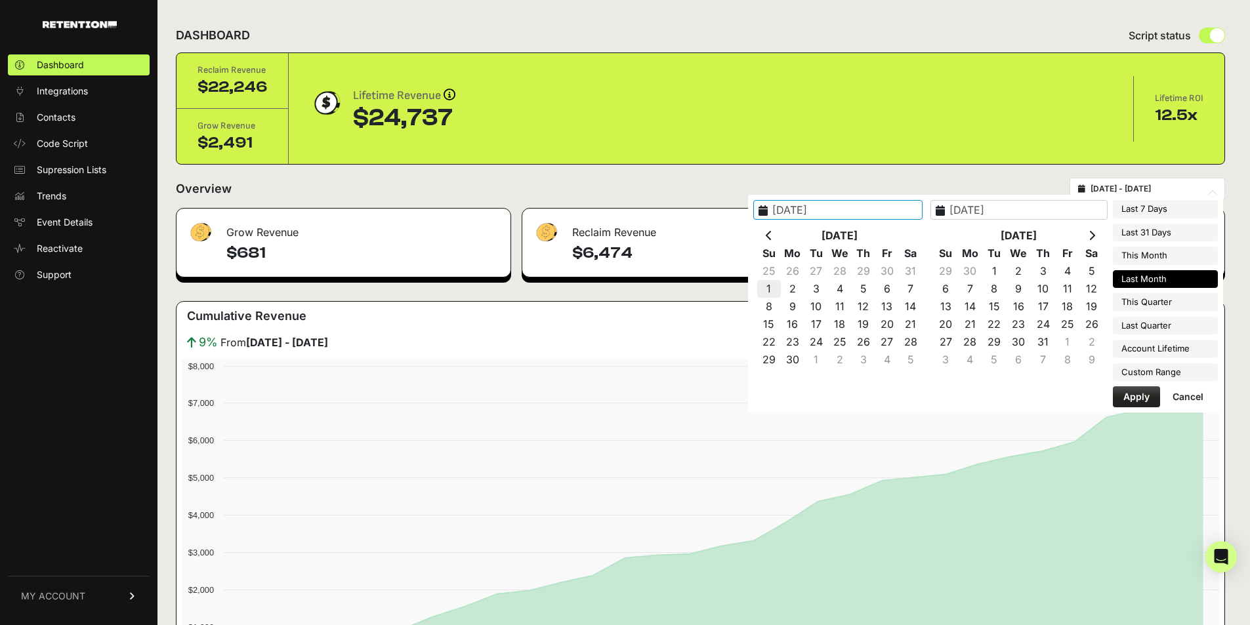
type input "[DATE]"
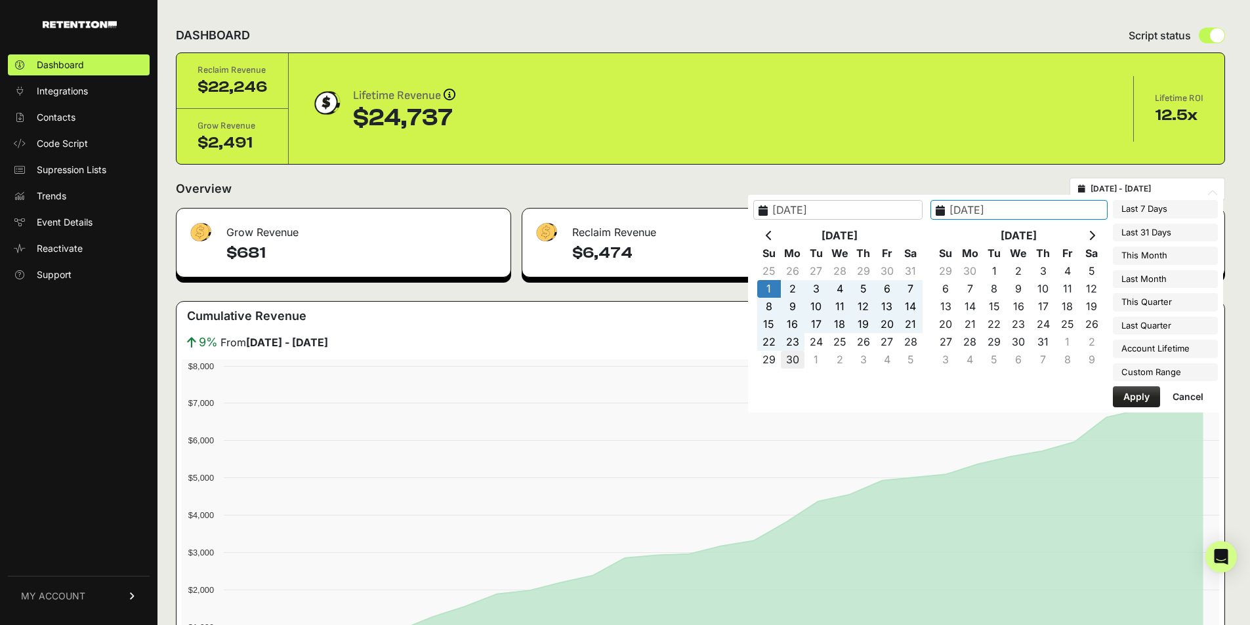
type input "[DATE]"
click at [1140, 399] on button "Apply" at bounding box center [1136, 396] width 47 height 21
type input "[DATE] - [DATE]"
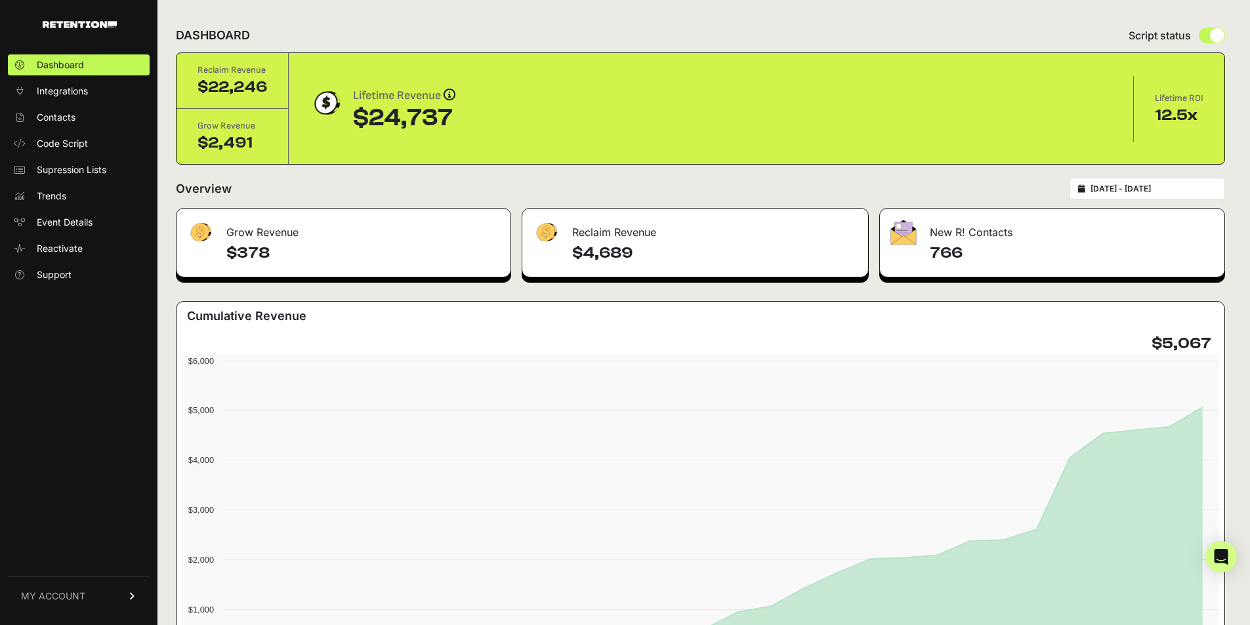
type input "[DATE]"
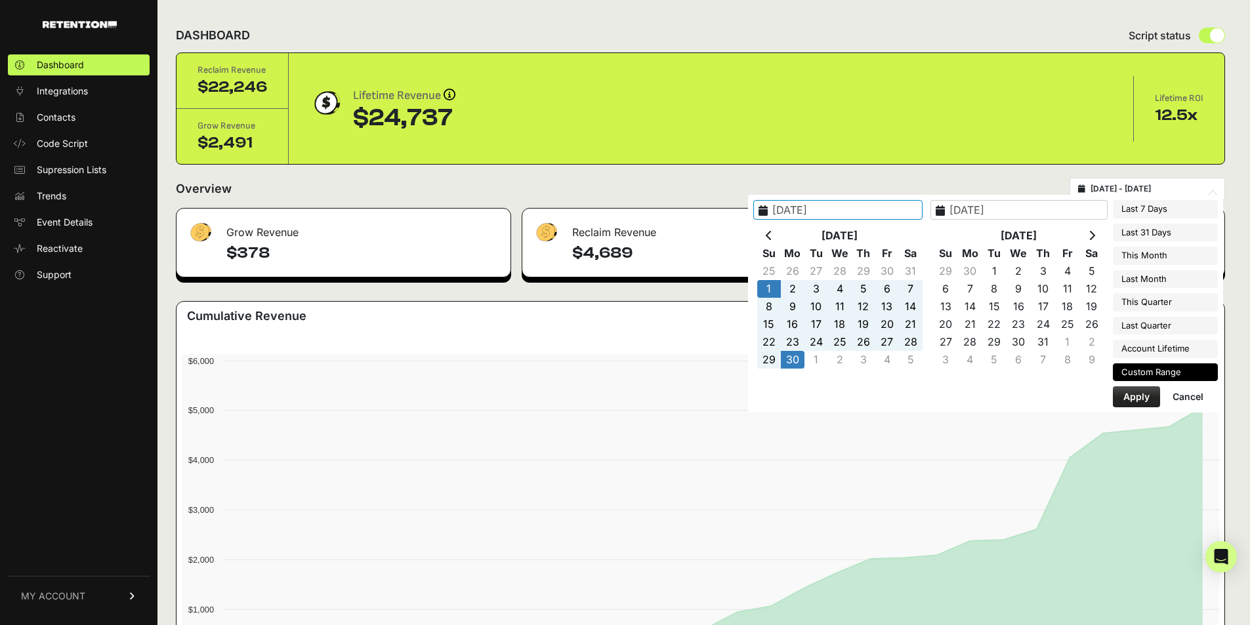
click at [1120, 188] on input "[DATE] - [DATE]" at bounding box center [1153, 189] width 126 height 10
type input "[DATE]"
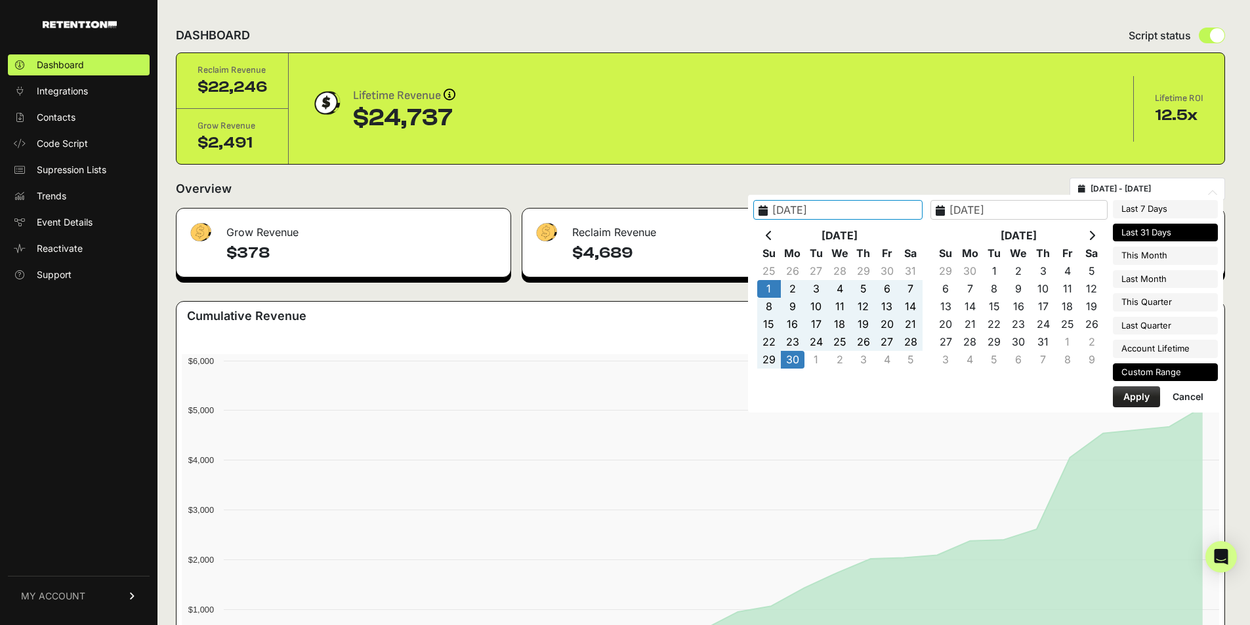
type input "[DATE]"
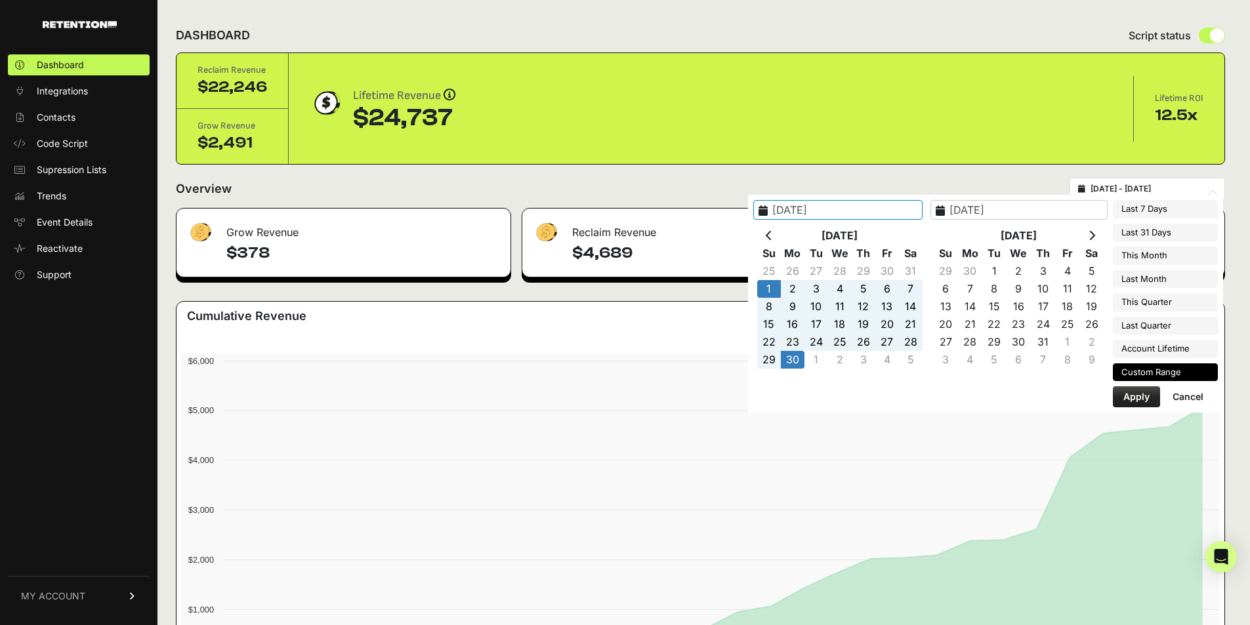
type input "[DATE]"
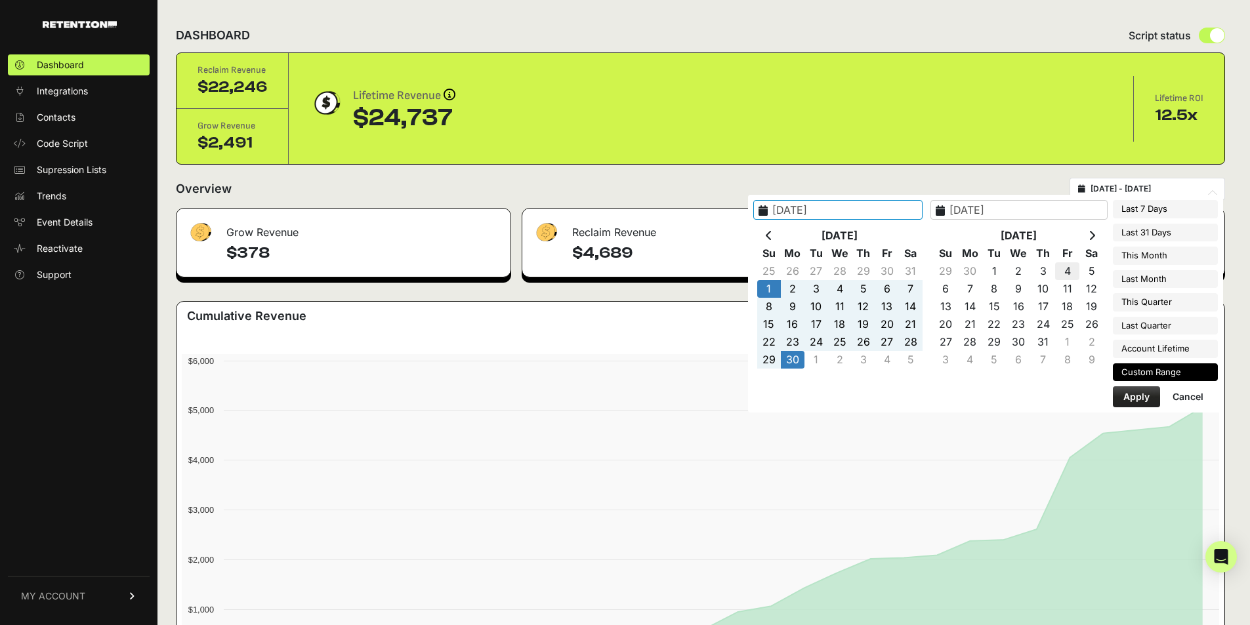
type input "[DATE]"
click at [1096, 234] on th at bounding box center [1091, 236] width 24 height 18
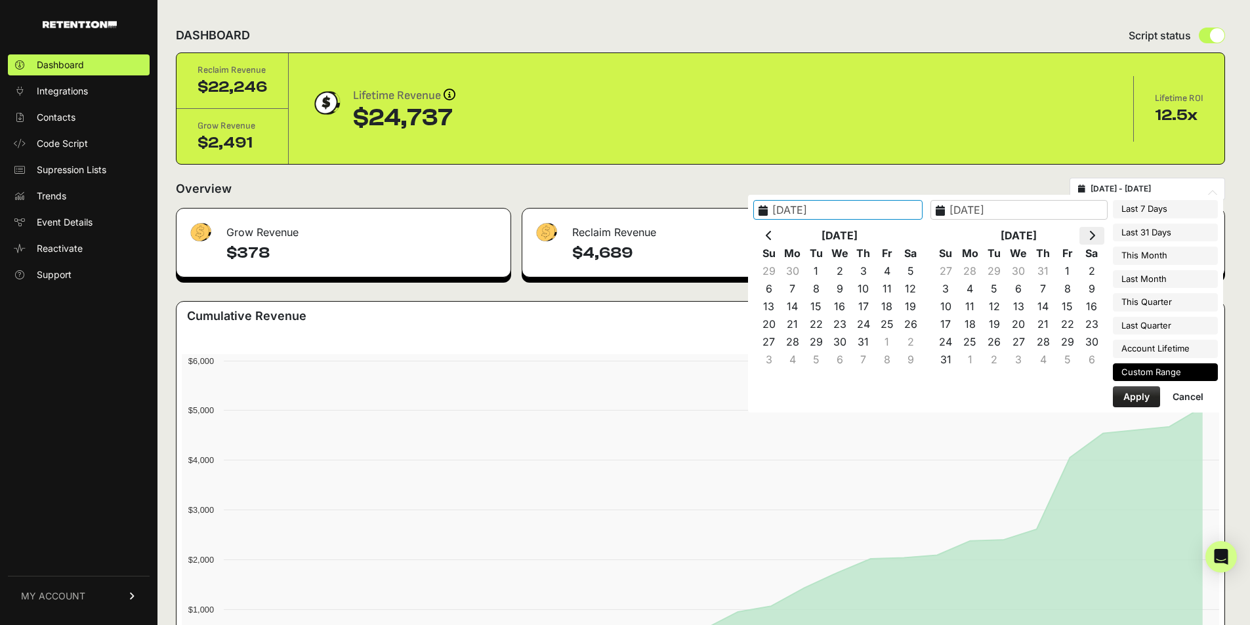
click at [1095, 234] on icon at bounding box center [1091, 235] width 7 height 10
type input "[DATE]"
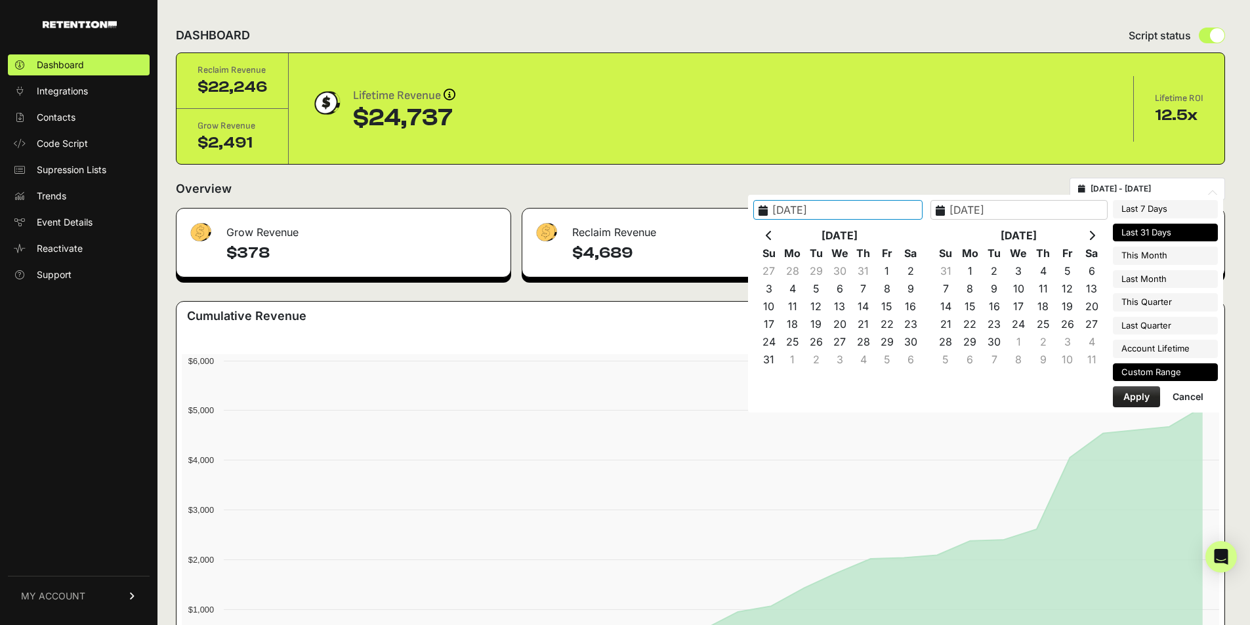
type input "2025-08-30"
type input "2025-09-29"
click at [1150, 226] on li "Last 31 Days" at bounding box center [1165, 233] width 105 height 18
type input "[DATE] - [DATE]"
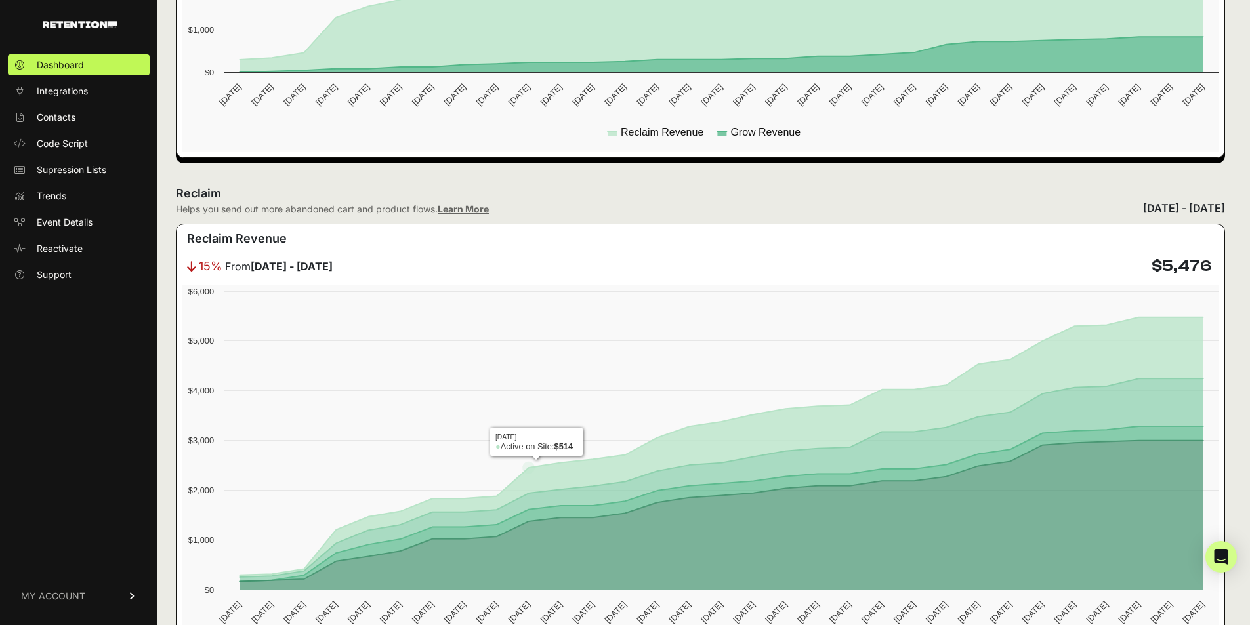
scroll to position [573, 0]
